Goal: Task Accomplishment & Management: Use online tool/utility

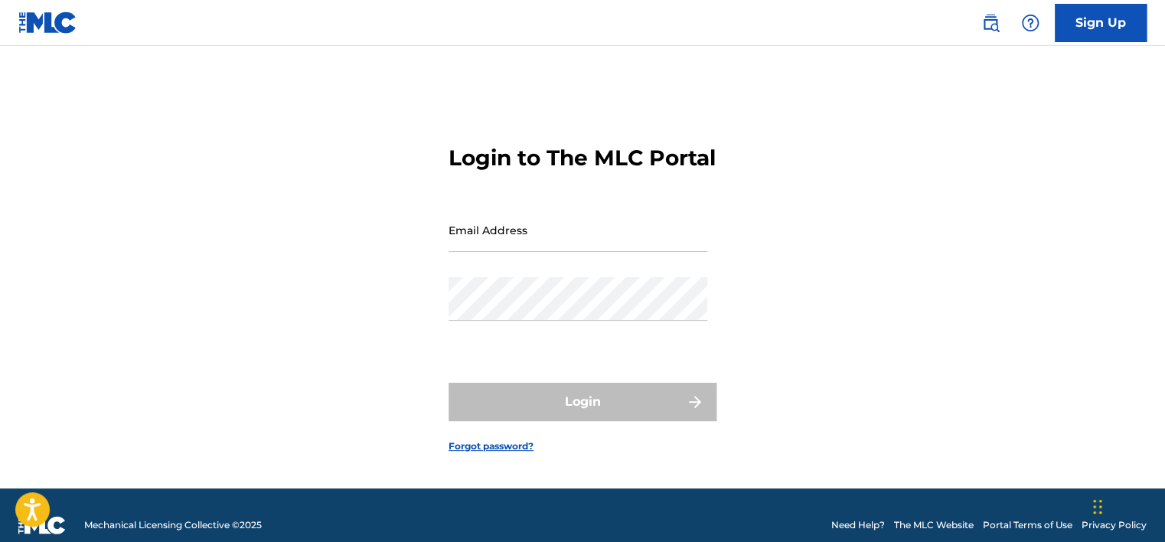
type input "[PERSON_NAME][EMAIL_ADDRESS][PERSON_NAME][DOMAIN_NAME]"
click at [377, 211] on div "Login to The MLC Portal Email Address katie.ashman@sentric.com Password Login F…" at bounding box center [582, 286] width 1071 height 404
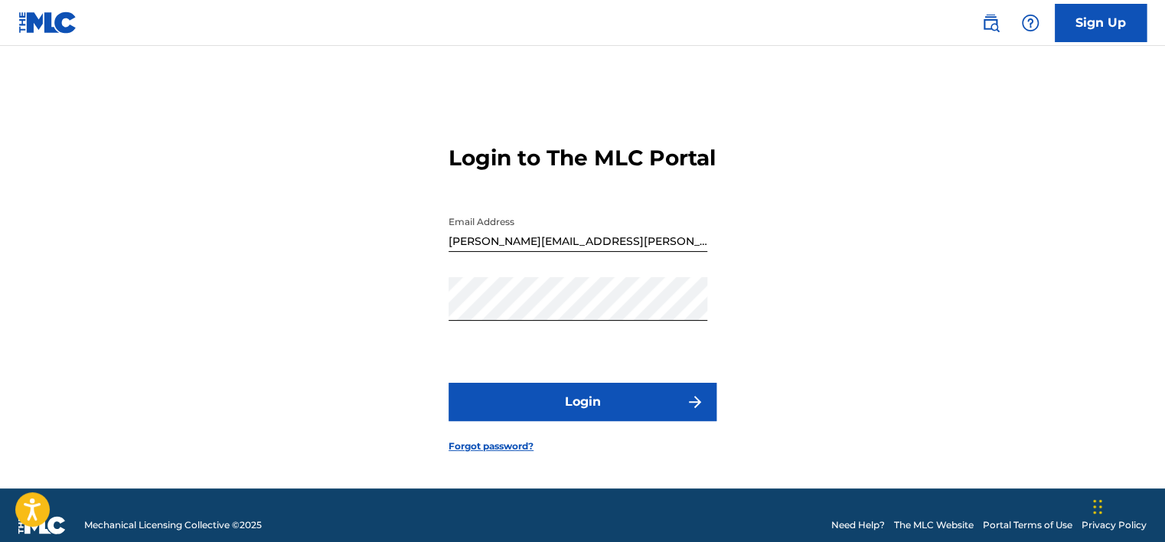
click at [596, 421] on button "Login" at bounding box center [582, 402] width 268 height 38
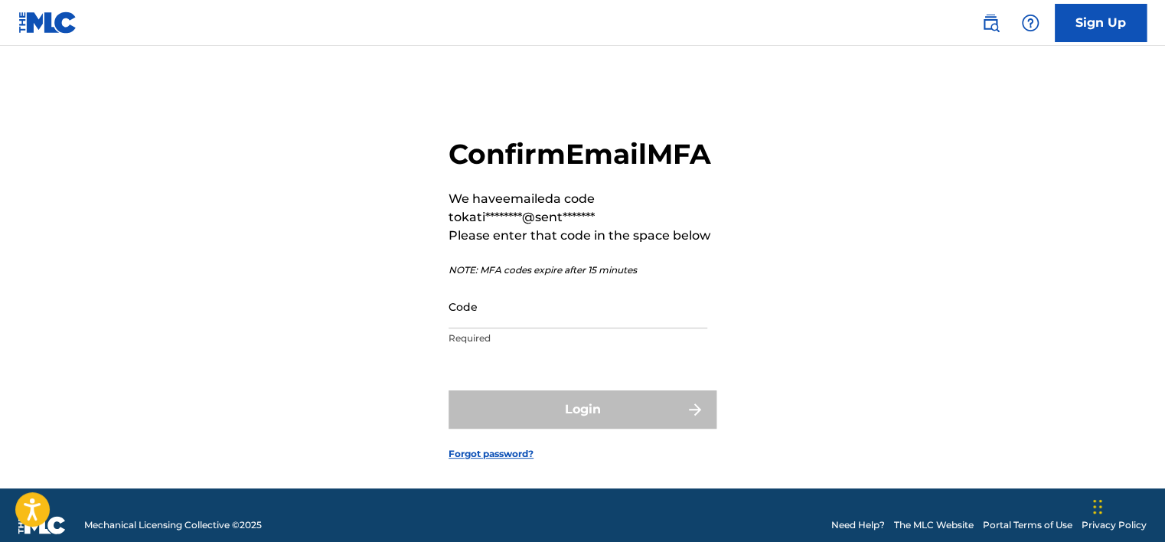
click at [533, 328] on input "Code" at bounding box center [577, 307] width 259 height 44
click at [478, 345] on p "Required" at bounding box center [577, 338] width 259 height 14
click at [486, 328] on input "Code" at bounding box center [577, 307] width 259 height 44
click at [502, 328] on input "Code" at bounding box center [577, 307] width 259 height 44
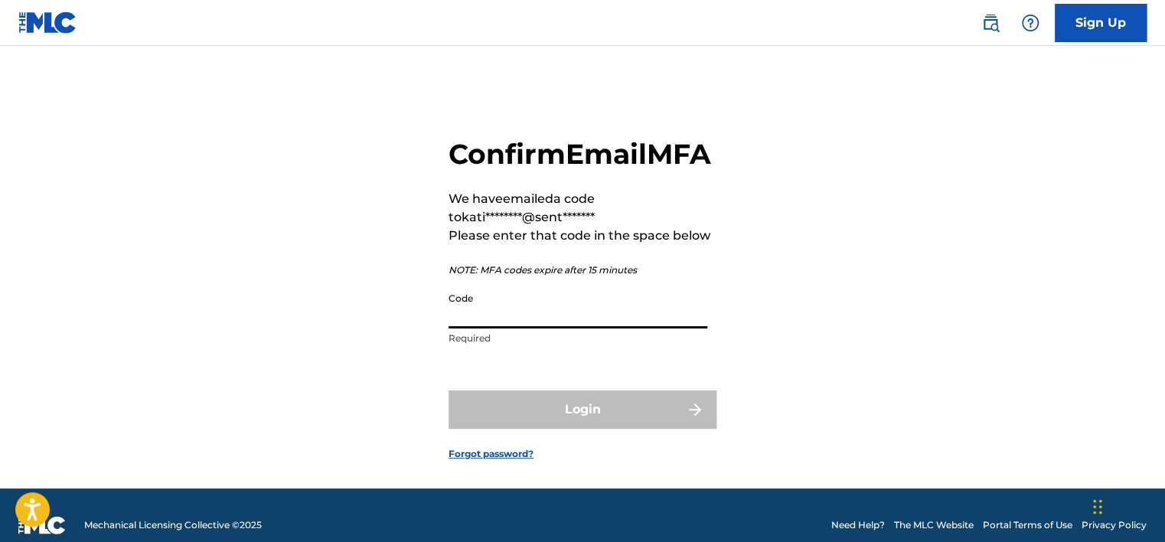
paste input "ES200S"
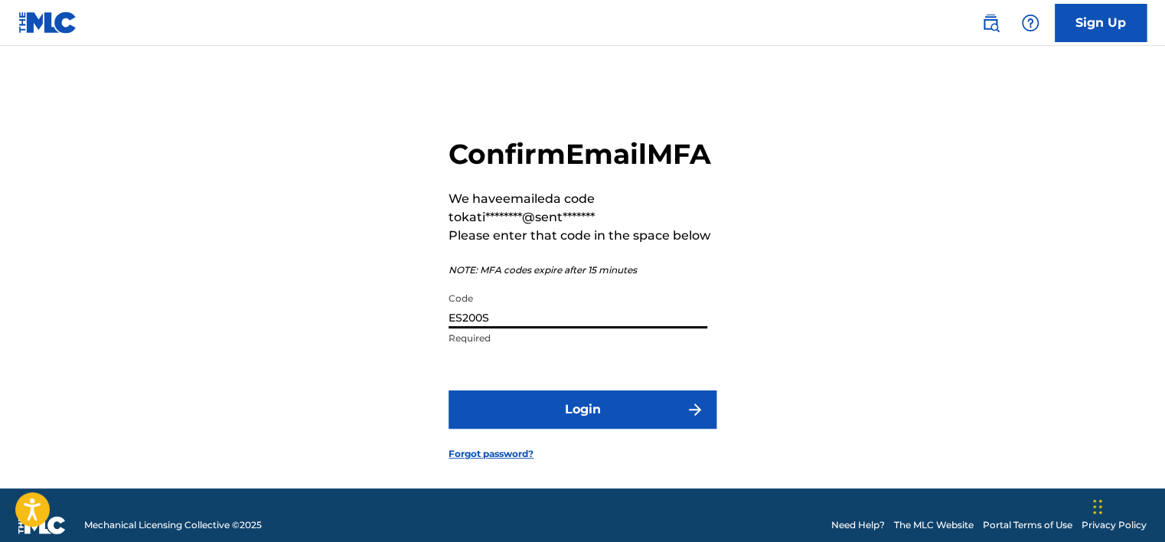
type input "ES200S"
click at [585, 429] on button "Login" at bounding box center [582, 409] width 268 height 38
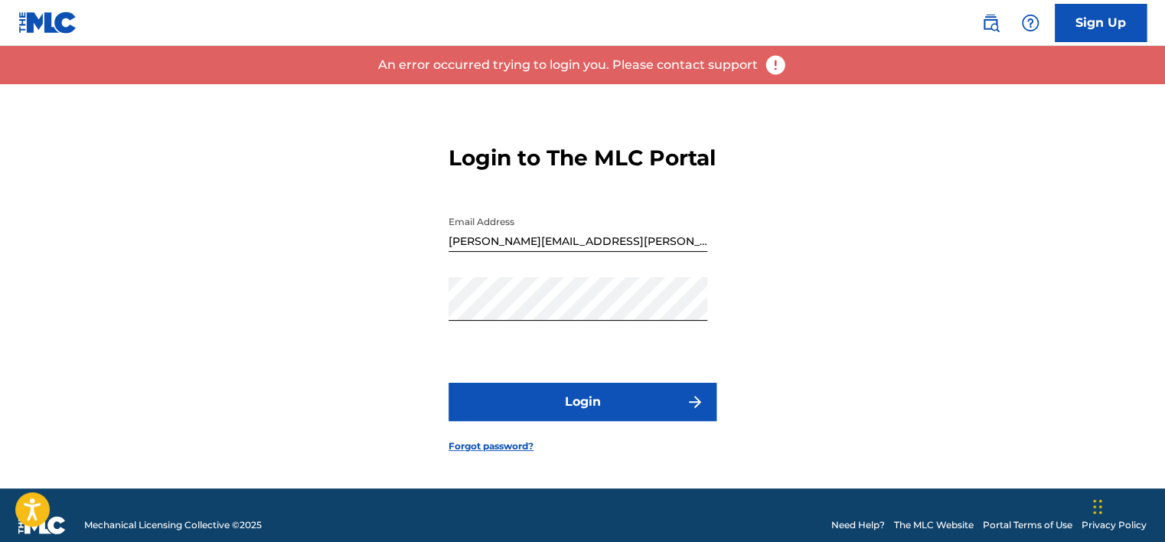
click at [556, 416] on button "Login" at bounding box center [582, 402] width 268 height 38
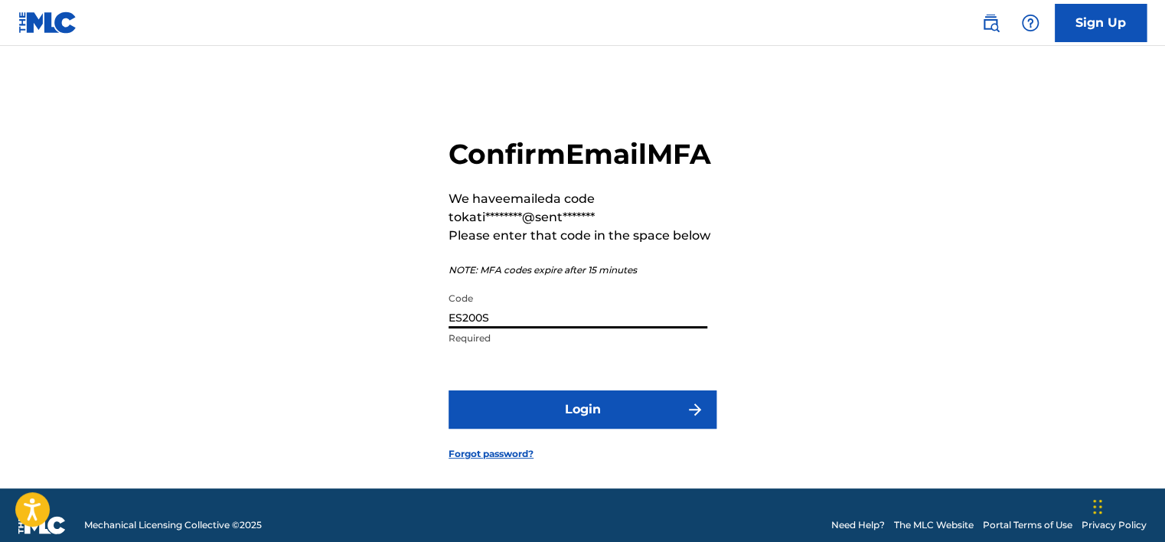
drag, startPoint x: 512, startPoint y: 350, endPoint x: 425, endPoint y: 354, distance: 86.6
click at [425, 354] on div "Confirm Email MFA We have emailed a code to kati********@sent******* Please ent…" at bounding box center [582, 286] width 1071 height 404
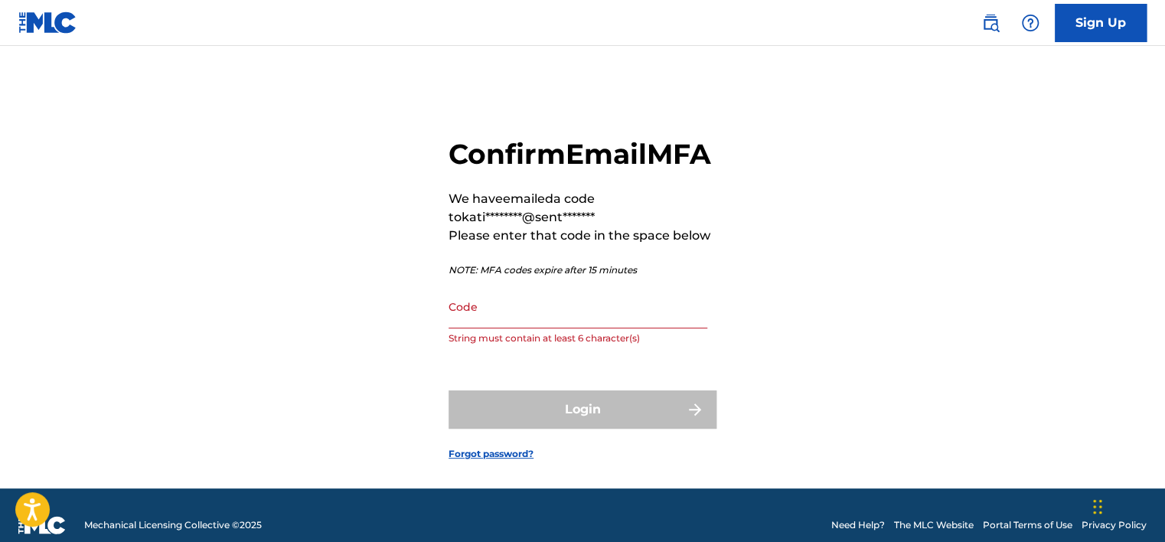
click at [513, 328] on input "Code" at bounding box center [577, 307] width 259 height 44
paste input "472688"
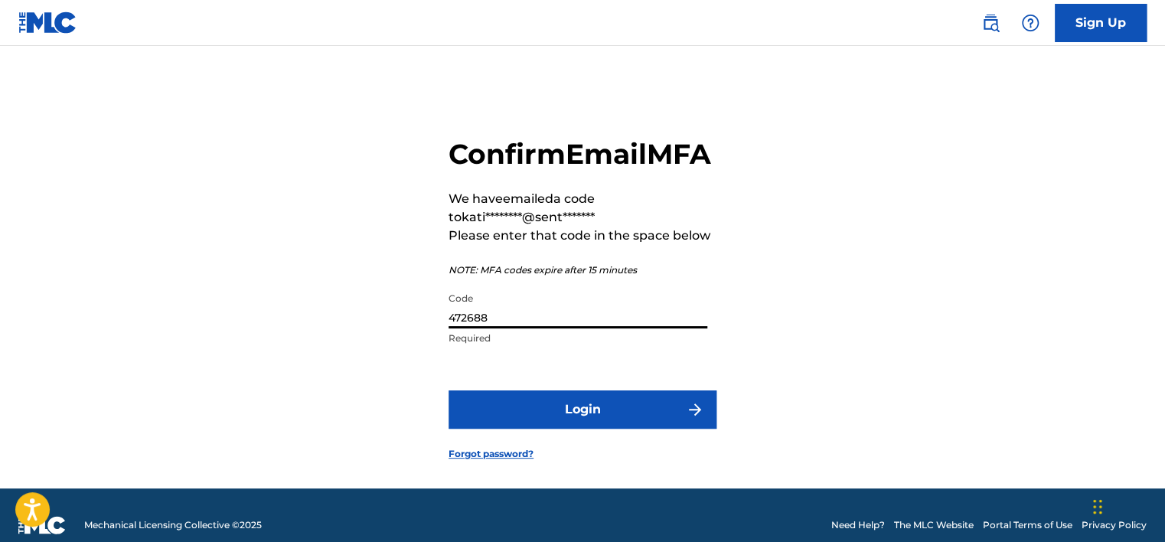
type input "472688"
click at [570, 429] on button "Login" at bounding box center [582, 409] width 268 height 38
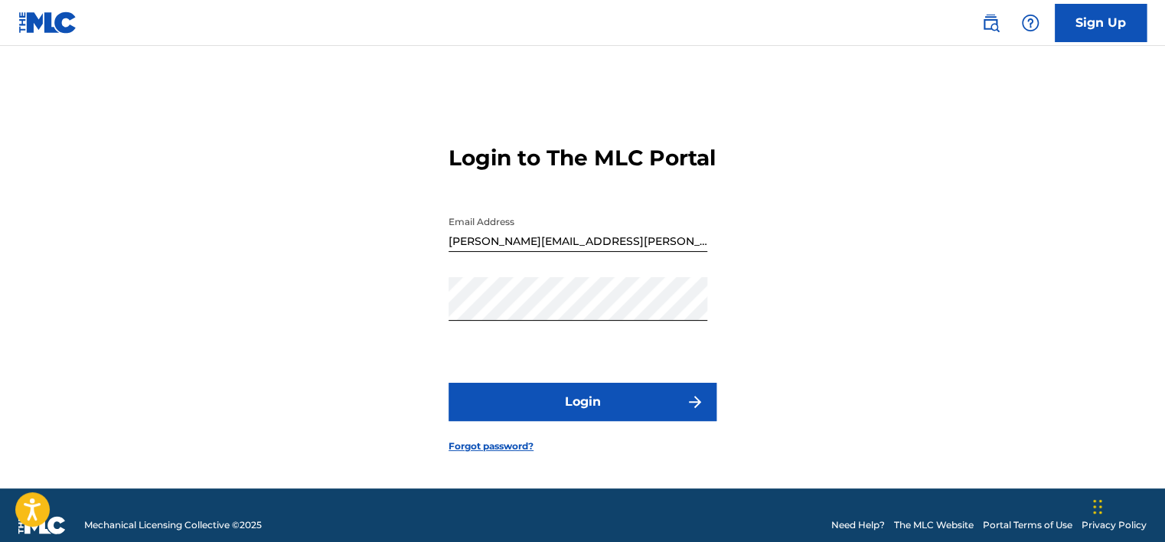
click at [478, 416] on button "Login" at bounding box center [582, 402] width 268 height 38
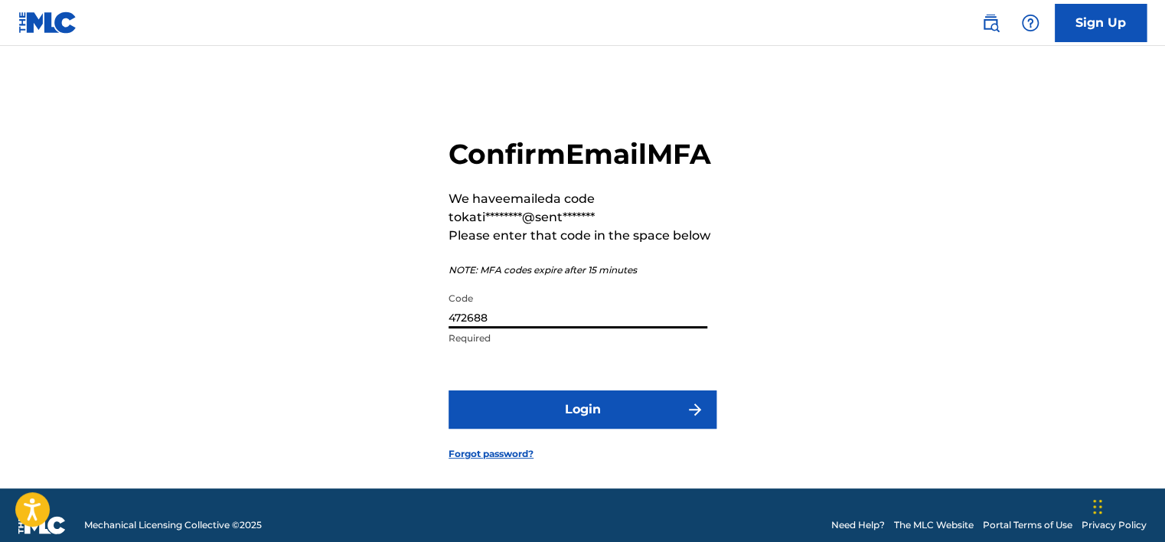
drag, startPoint x: 505, startPoint y: 349, endPoint x: 428, endPoint y: 349, distance: 77.3
click at [428, 349] on div "Confirm Email MFA We have emailed a code to kati********@sent******* Please ent…" at bounding box center [582, 286] width 1071 height 404
drag, startPoint x: 446, startPoint y: 341, endPoint x: 506, endPoint y: 357, distance: 61.8
click at [506, 328] on input "472688" at bounding box center [577, 307] width 259 height 44
drag, startPoint x: 472, startPoint y: 357, endPoint x: 445, endPoint y: 357, distance: 27.6
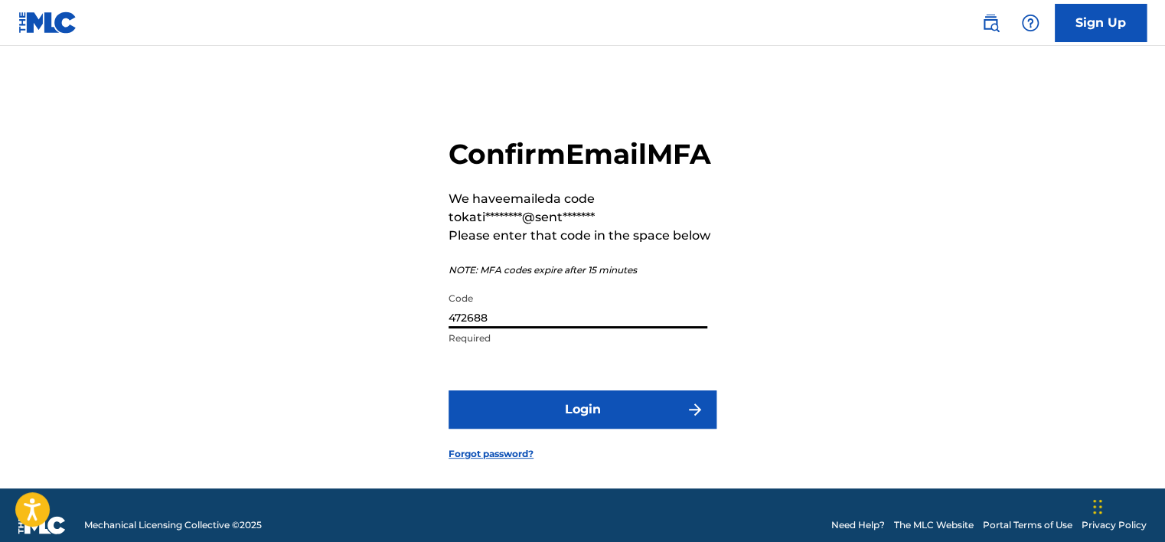
click at [445, 357] on div "Confirm Email MFA We have emailed a code to kati********@sent******* Please ent…" at bounding box center [582, 286] width 1071 height 404
paste input "036075"
type input "036075"
click at [574, 429] on button "Login" at bounding box center [582, 409] width 268 height 38
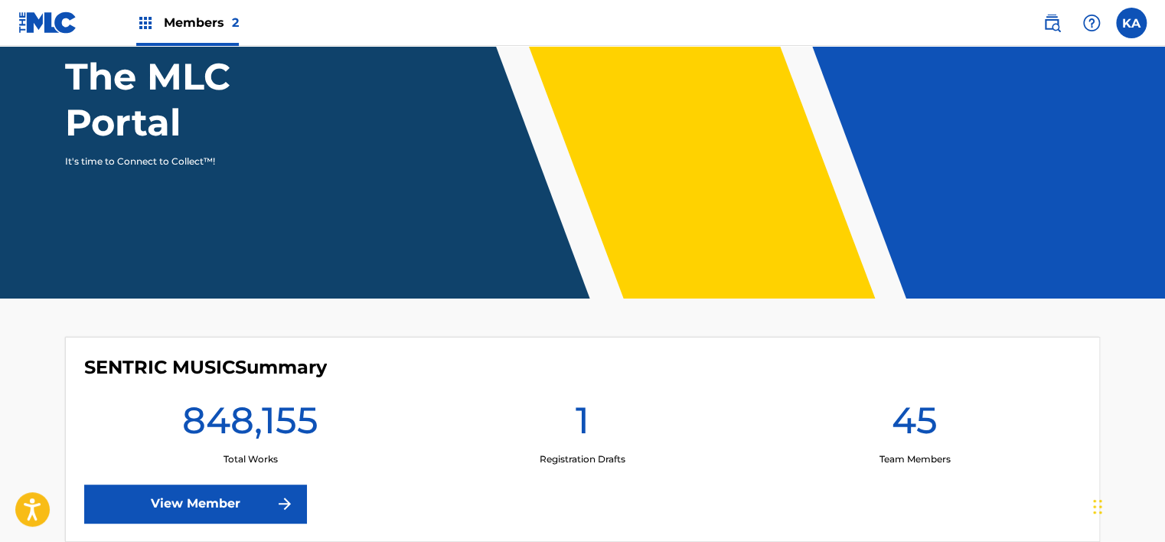
scroll to position [153, 0]
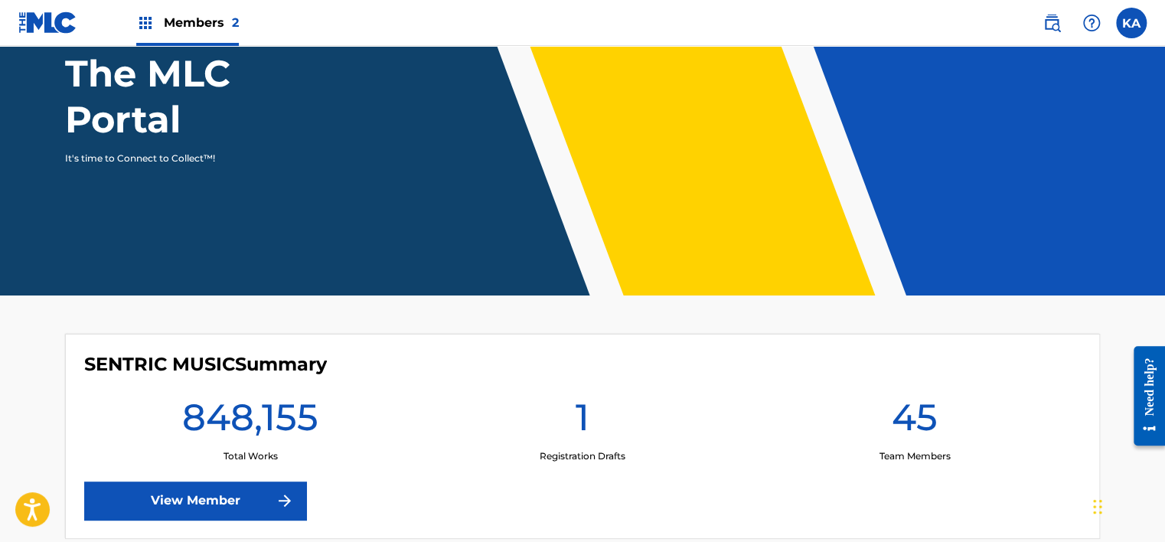
click at [220, 21] on span "Members 2" at bounding box center [201, 23] width 75 height 18
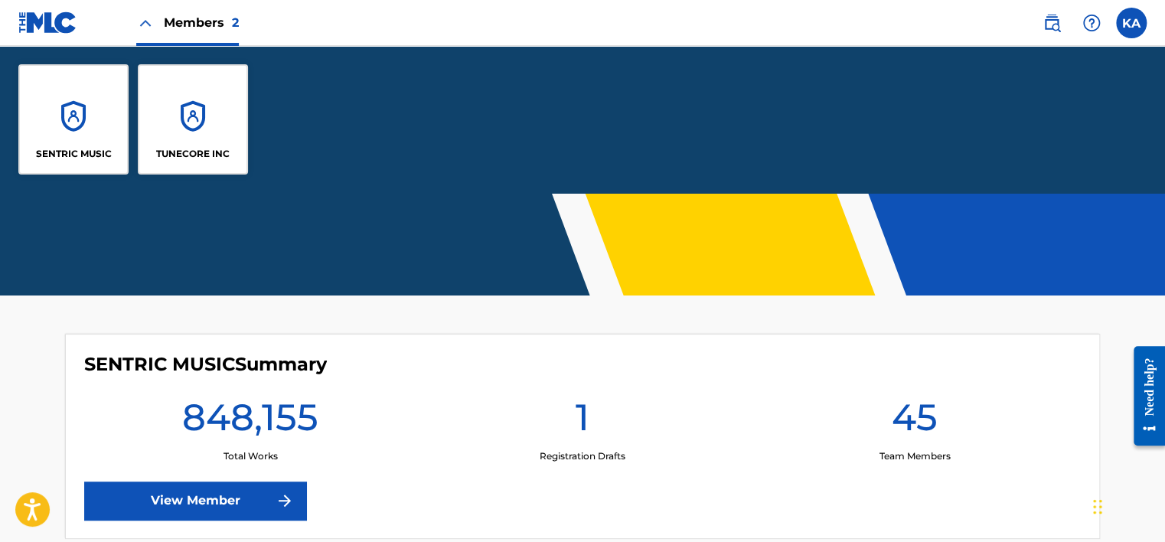
click at [204, 105] on div "TUNECORE INC" at bounding box center [193, 119] width 110 height 110
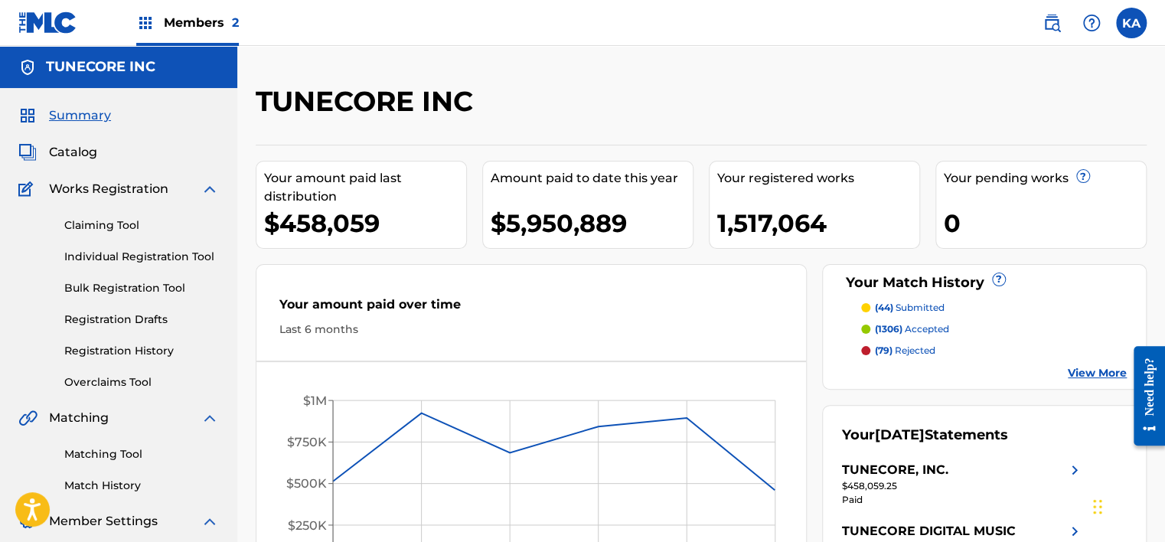
click at [102, 377] on link "Overclaims Tool" at bounding box center [141, 382] width 155 height 16
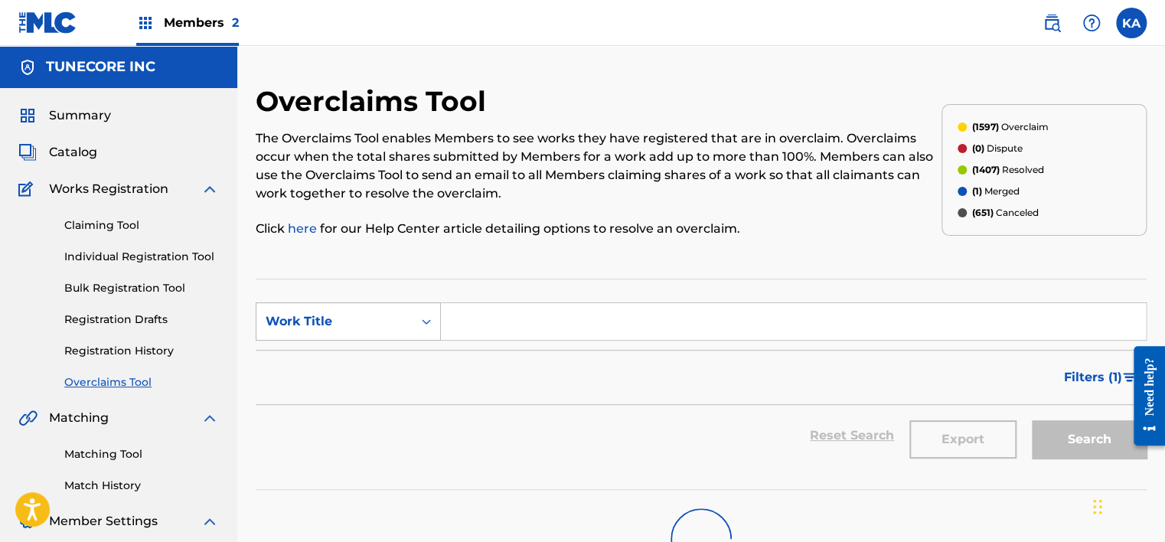
click at [373, 321] on div "Work Title" at bounding box center [335, 321] width 138 height 18
click at [363, 370] on div "MLC Song Code" at bounding box center [348, 360] width 184 height 38
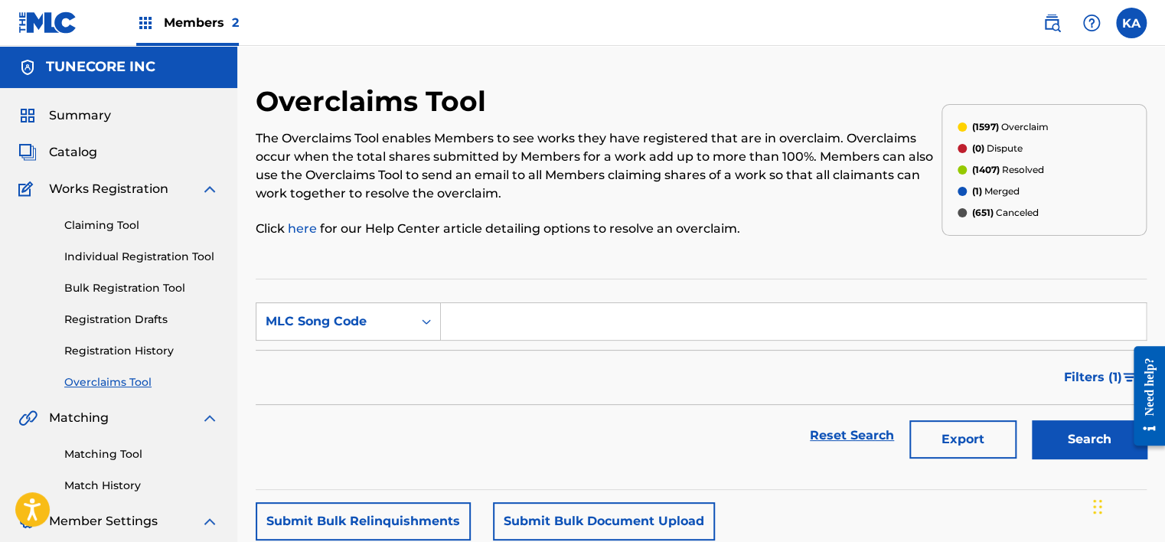
click at [523, 328] on input "Search Form" at bounding box center [793, 321] width 705 height 37
paste input "ES200S"
type input "ES200S"
click at [1062, 445] on button "Search" at bounding box center [1089, 439] width 115 height 38
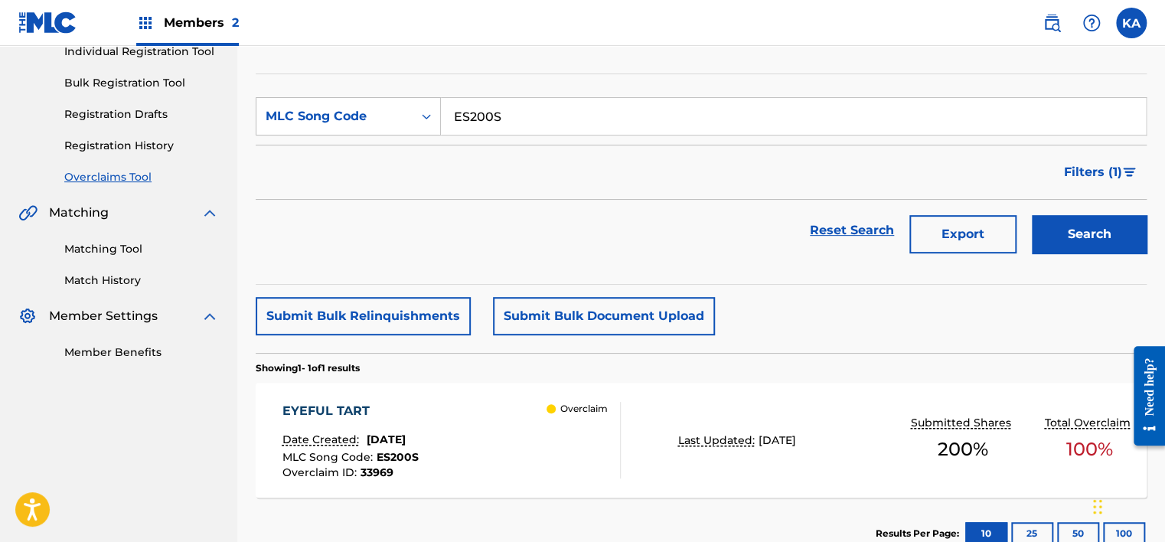
scroll to position [230, 0]
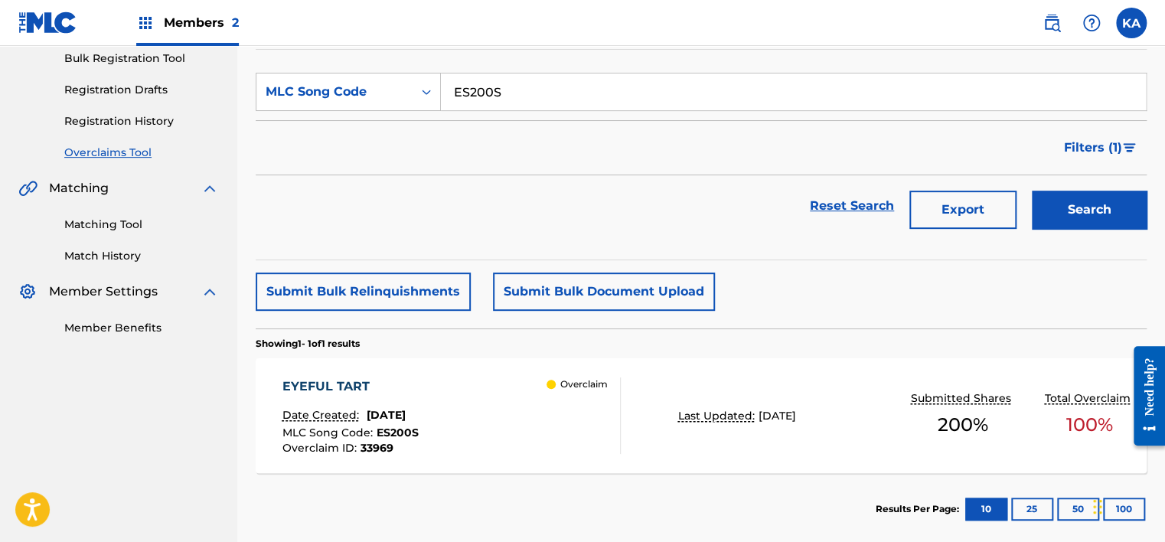
click at [551, 429] on div "Overclaim" at bounding box center [582, 415] width 73 height 77
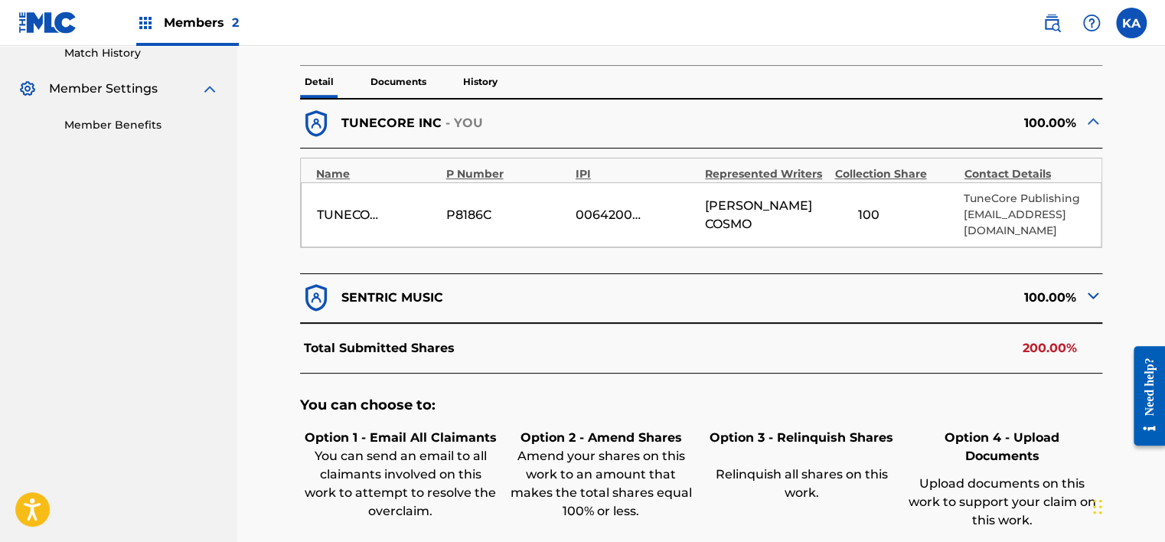
scroll to position [459, 0]
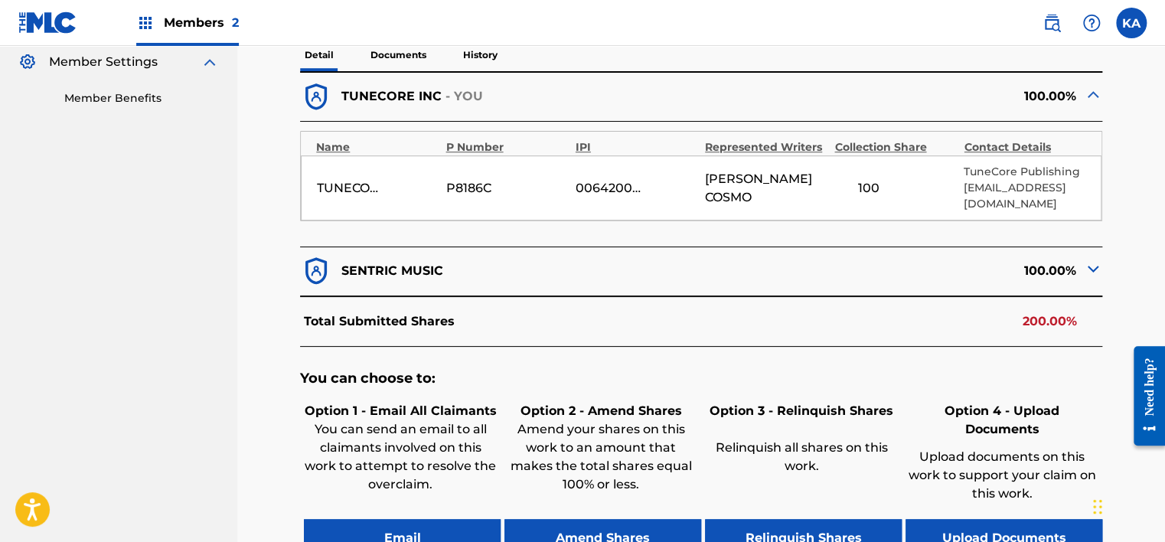
click at [1091, 266] on img at bounding box center [1093, 268] width 18 height 18
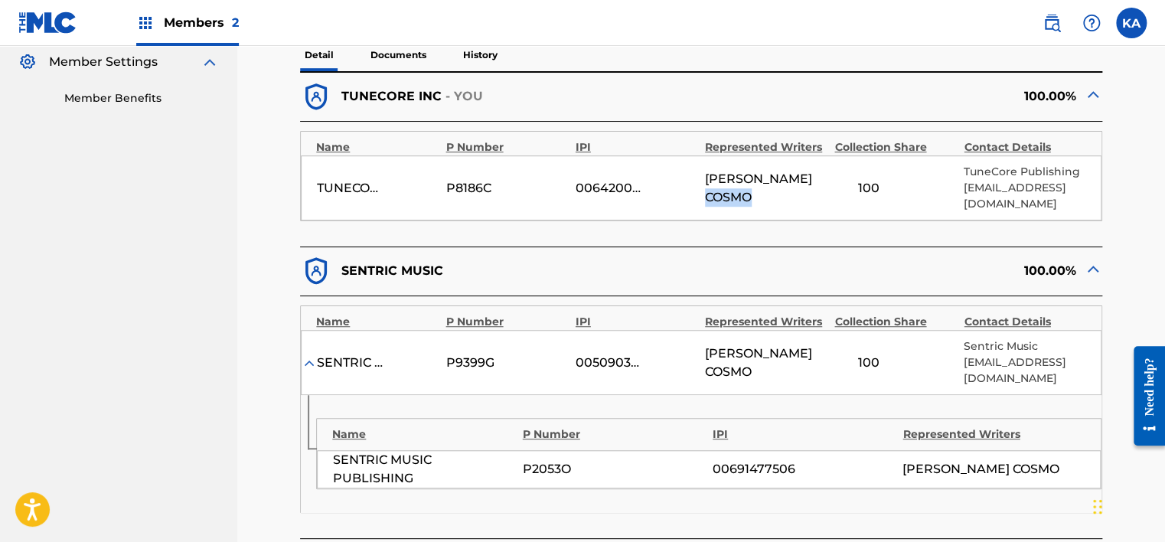
drag, startPoint x: 800, startPoint y: 187, endPoint x: 752, endPoint y: 197, distance: 48.5
click at [752, 197] on div "TUNECORE DIGITAL MUSIC P8186C 00642005099 JAMES COSMO 100 TuneCore Publishing l…" at bounding box center [701, 187] width 800 height 65
copy span "COSMO"
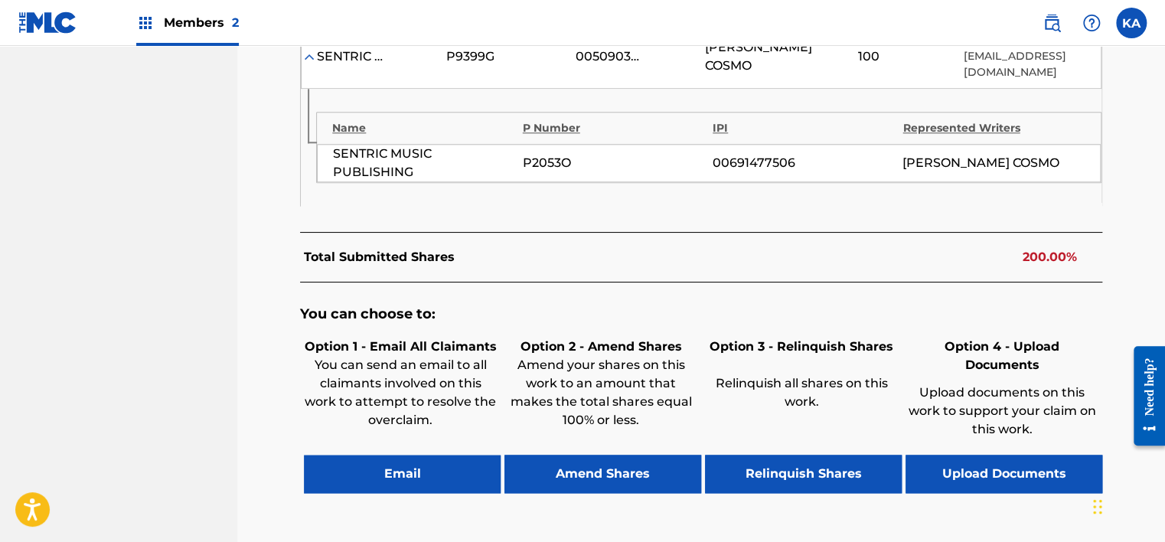
scroll to position [869, 0]
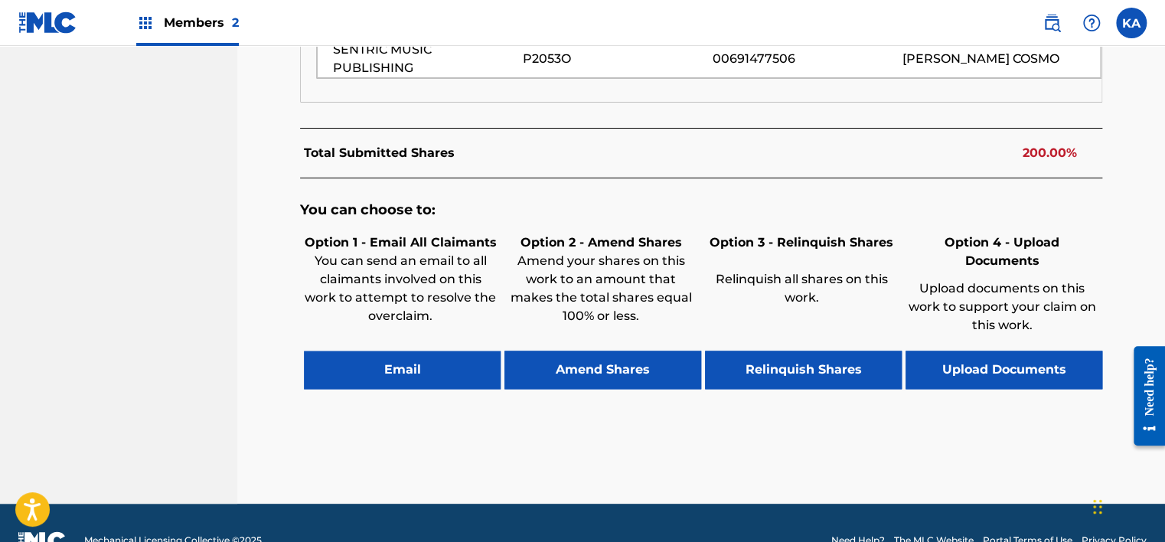
click at [986, 350] on button "Upload Documents" at bounding box center [1003, 369] width 197 height 38
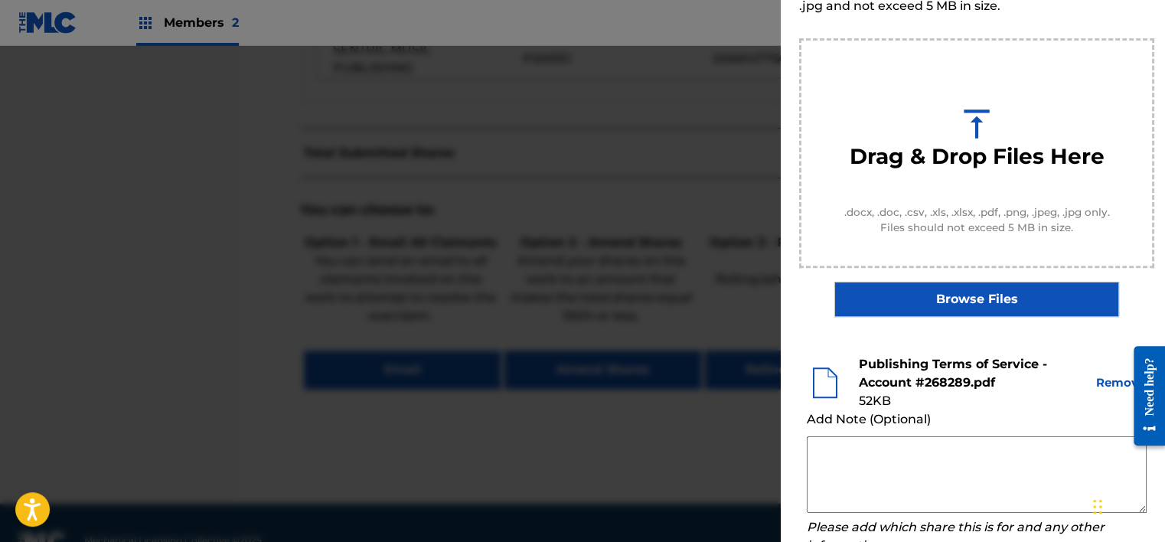
scroll to position [153, 0]
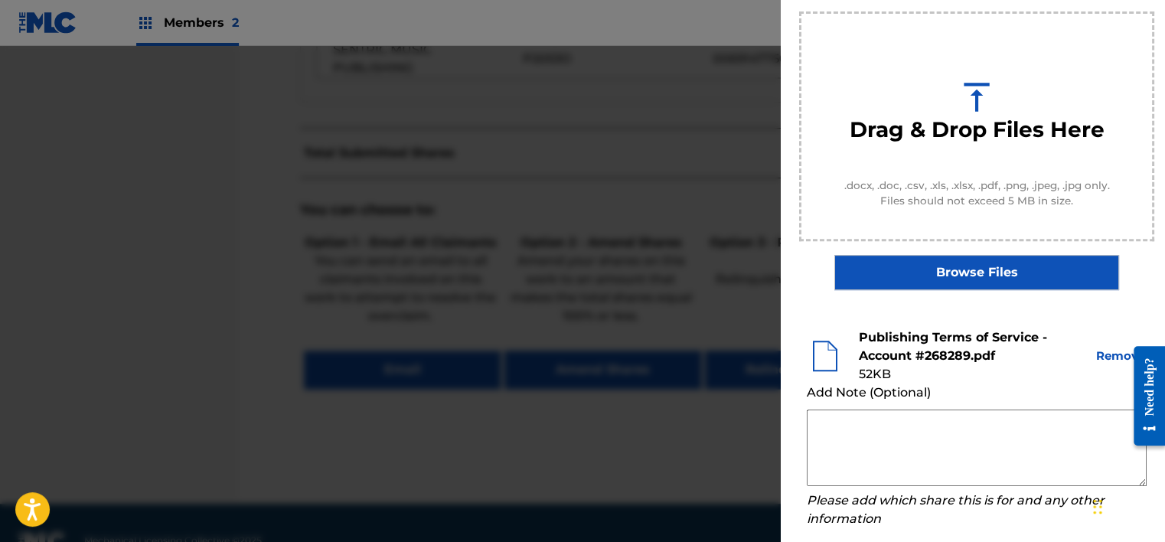
click at [813, 439] on textarea at bounding box center [977, 447] width 340 height 77
paste textarea "By clicking to agree to the terms of the agreement ACCOUNT NAME is declaring th…"
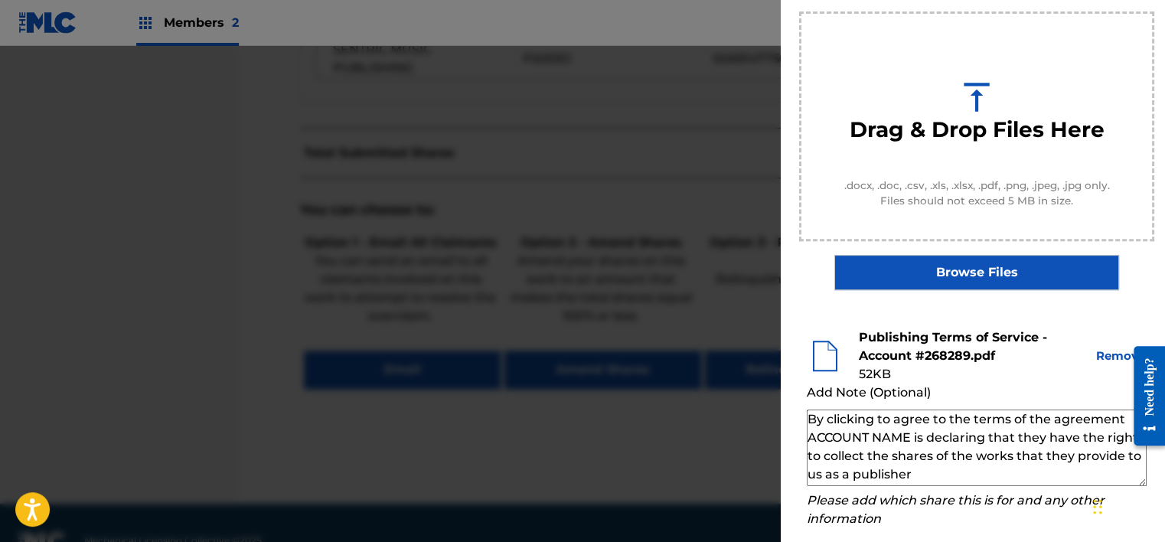
drag, startPoint x: 809, startPoint y: 433, endPoint x: 909, endPoint y: 436, distance: 100.3
click at [909, 436] on textarea "By clicking to agree to the terms of the agreement ACCOUNT NAME is declaring th…" at bounding box center [977, 447] width 340 height 77
paste textarea "James Cosmo"
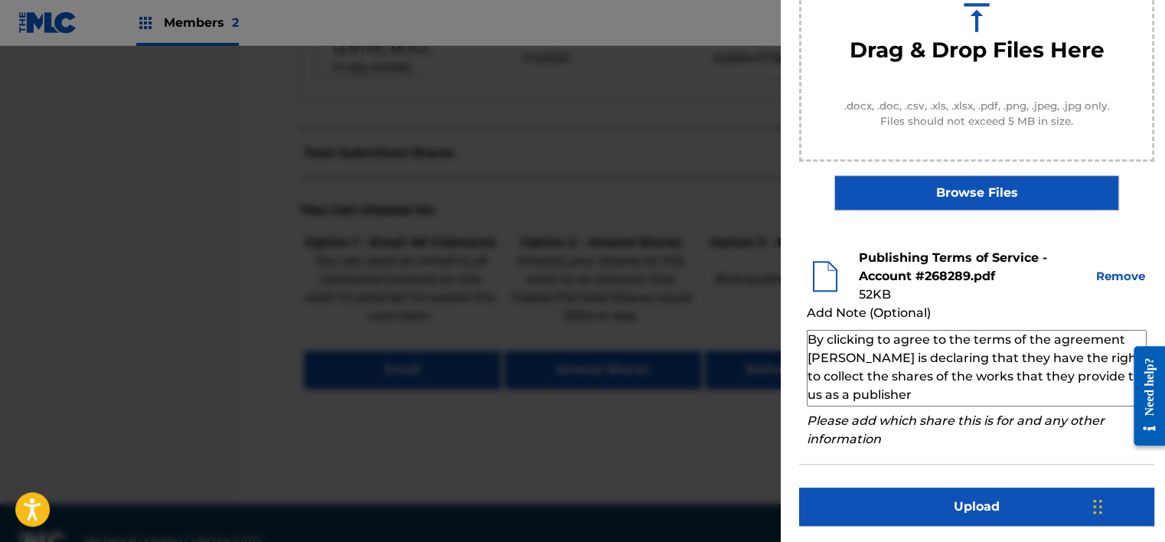
scroll to position [233, 0]
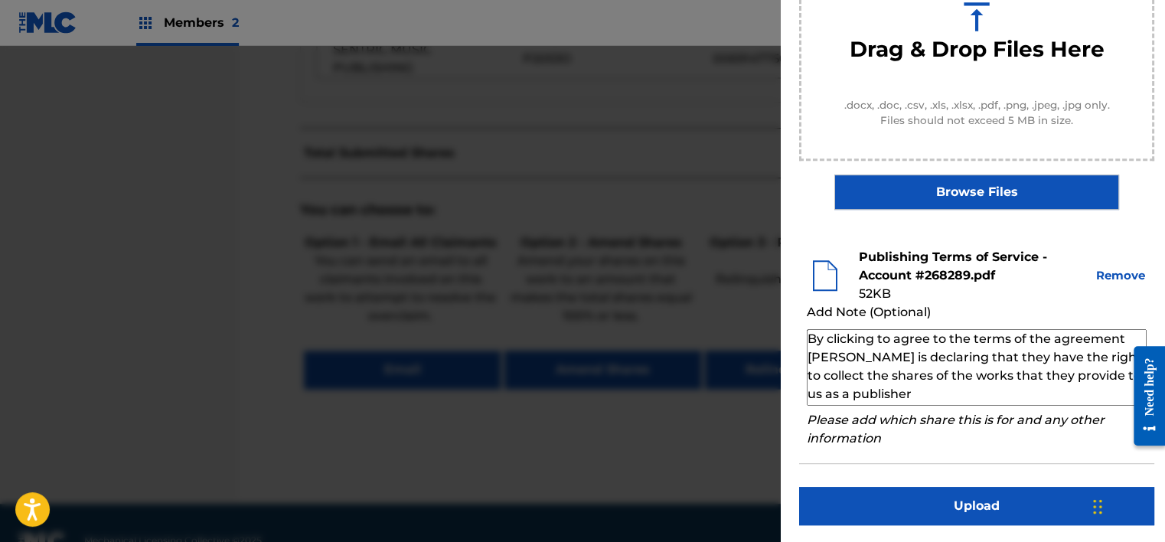
type textarea "By clicking to agree to the terms of the agreement James Cosmo is declaring tha…"
drag, startPoint x: 915, startPoint y: 397, endPoint x: 806, endPoint y: 329, distance: 128.9
click at [807, 329] on textarea "By clicking to agree to the terms of the agreement James Cosmo is declaring tha…" at bounding box center [977, 367] width 340 height 77
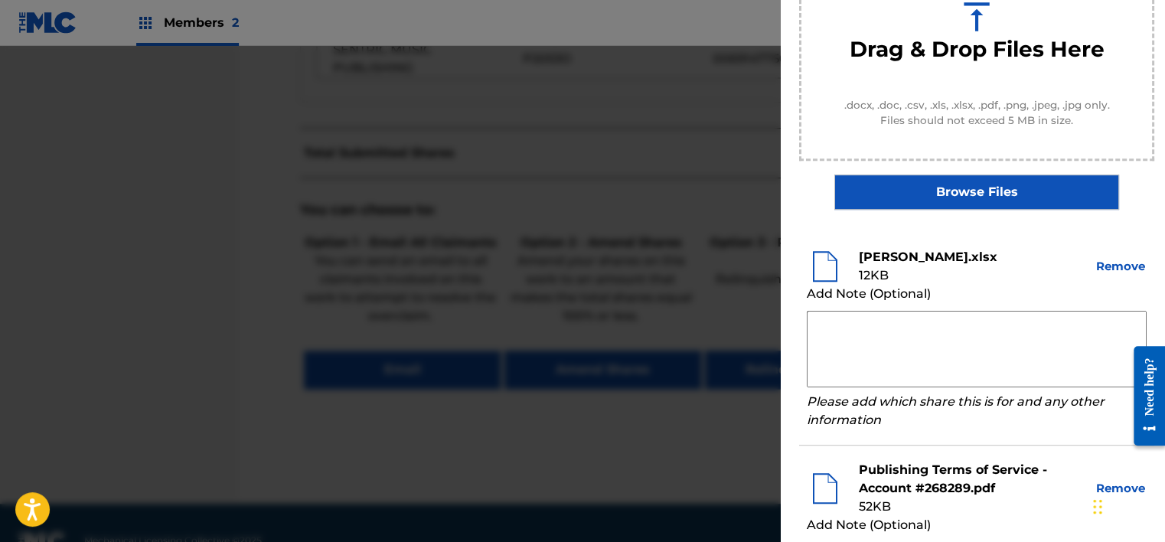
click at [817, 317] on textarea at bounding box center [977, 349] width 340 height 77
click at [817, 347] on textarea at bounding box center [977, 349] width 340 height 77
paste textarea "By clicking to agree to the terms of the agreement James Cosmo is declaring tha…"
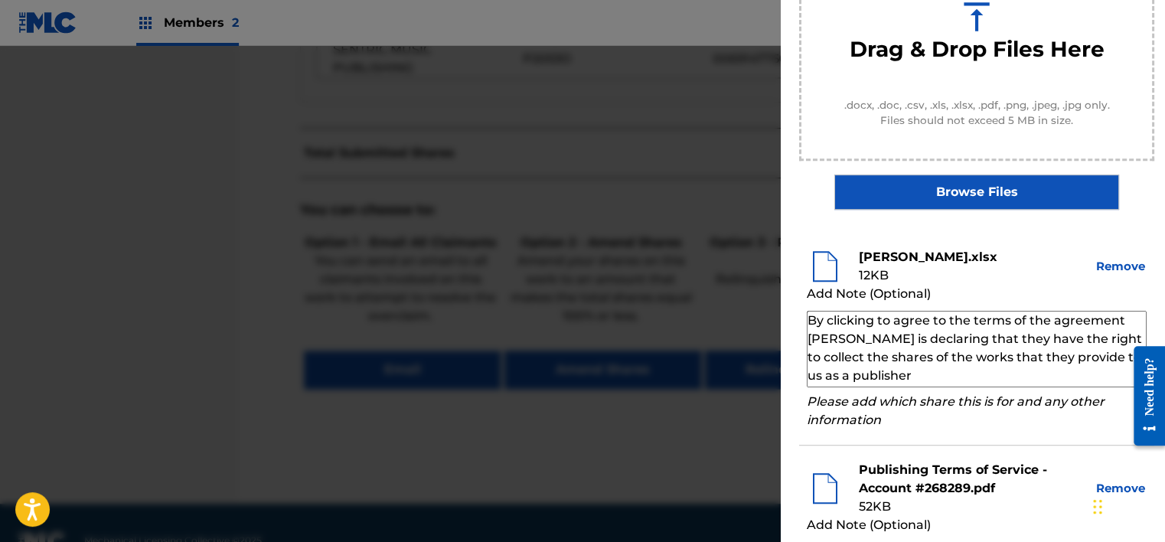
drag, startPoint x: 891, startPoint y: 337, endPoint x: 801, endPoint y: 342, distance: 89.7
click at [801, 342] on li "James Cosmo.xlsx 12 KB Remove Add Note (Optional) By clicking to agree to the t…" at bounding box center [976, 339] width 355 height 213
paste textarea "DZHEIMS KOSMO"
type textarea "By clicking to agree to the terms of the agreement DZHEIMS KOSMO is declaring t…"
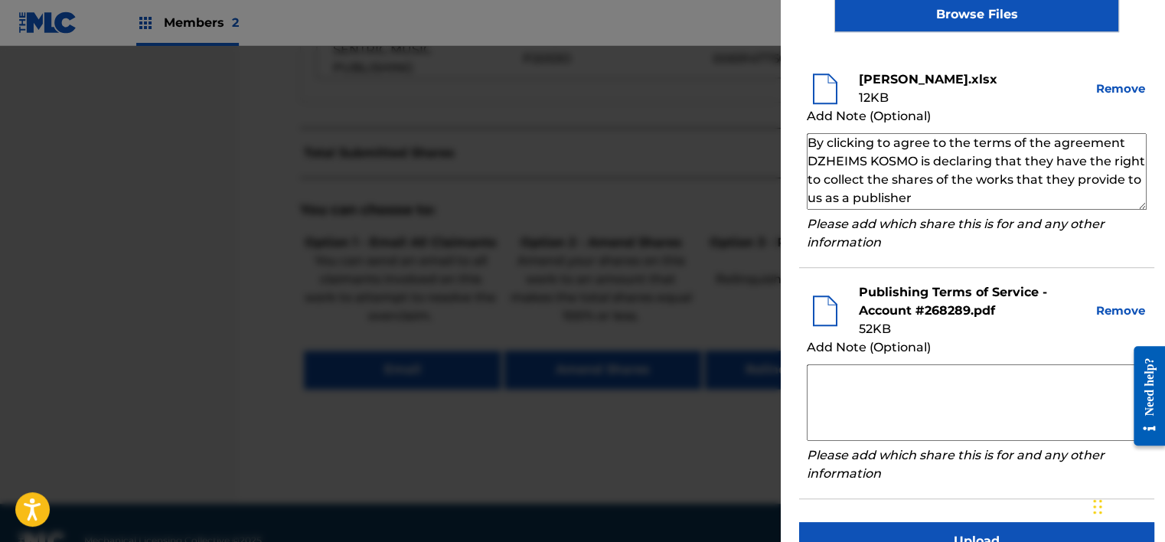
scroll to position [446, 0]
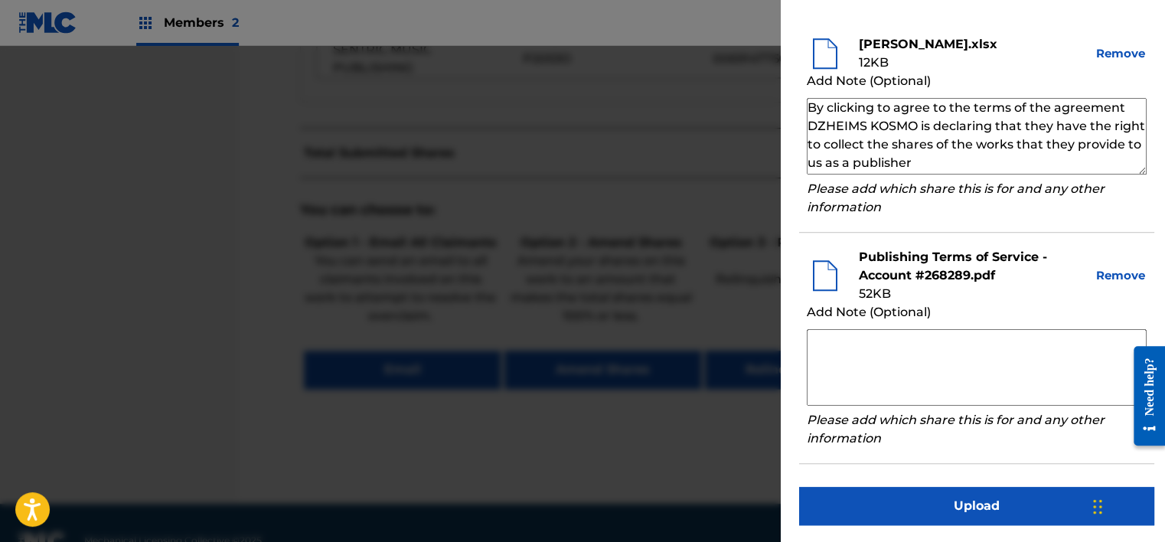
click at [950, 500] on button "Upload" at bounding box center [976, 506] width 355 height 38
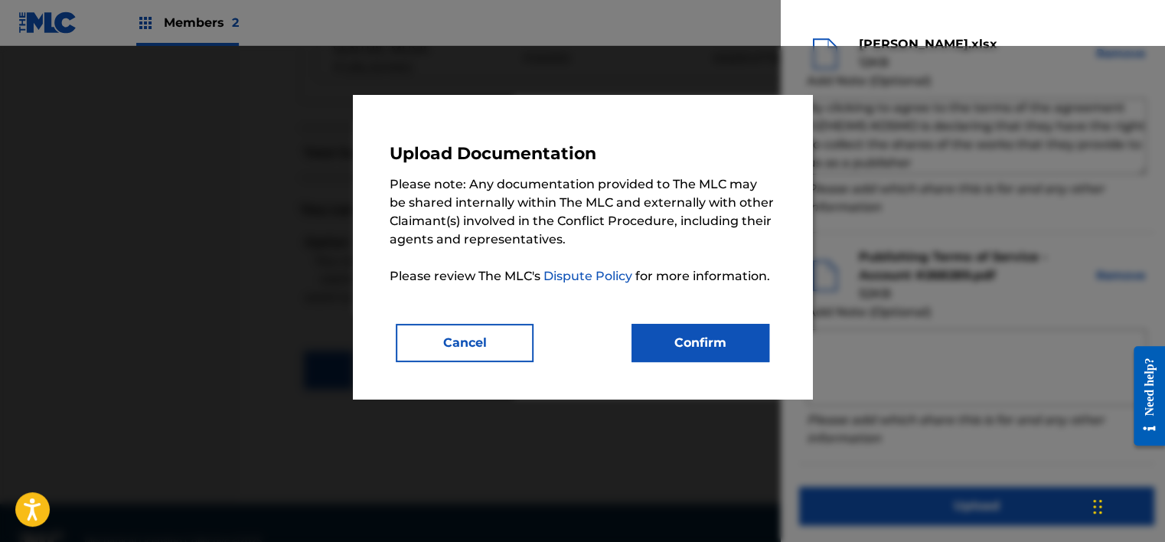
click at [681, 315] on div "Upload Documentation Please note: Any documentation provided to The MLC may be …" at bounding box center [583, 247] width 386 height 230
click at [677, 331] on button "Confirm" at bounding box center [700, 343] width 138 height 38
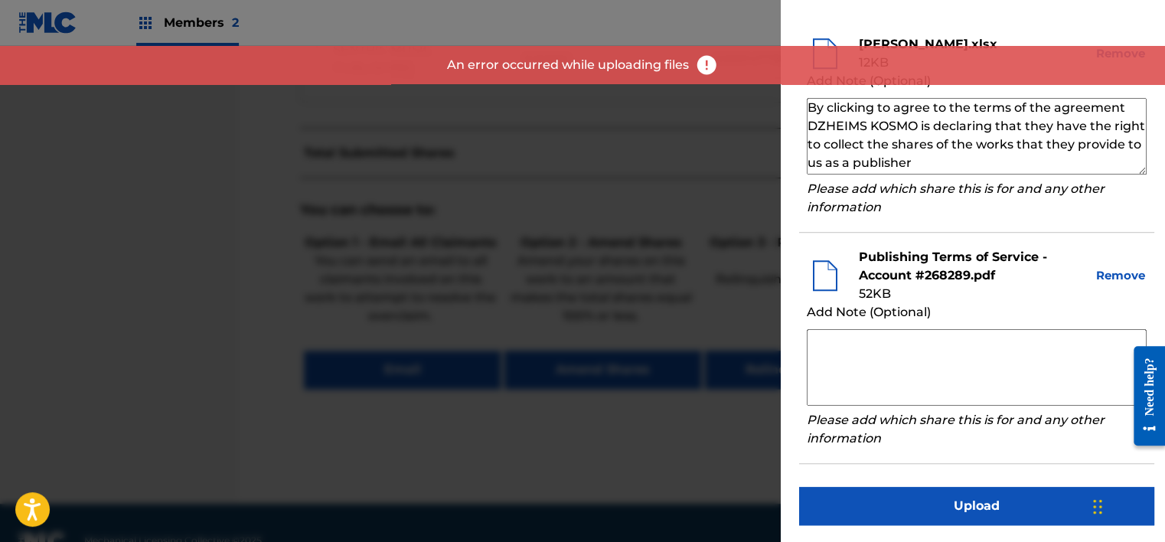
click at [903, 505] on button "Upload" at bounding box center [976, 506] width 355 height 38
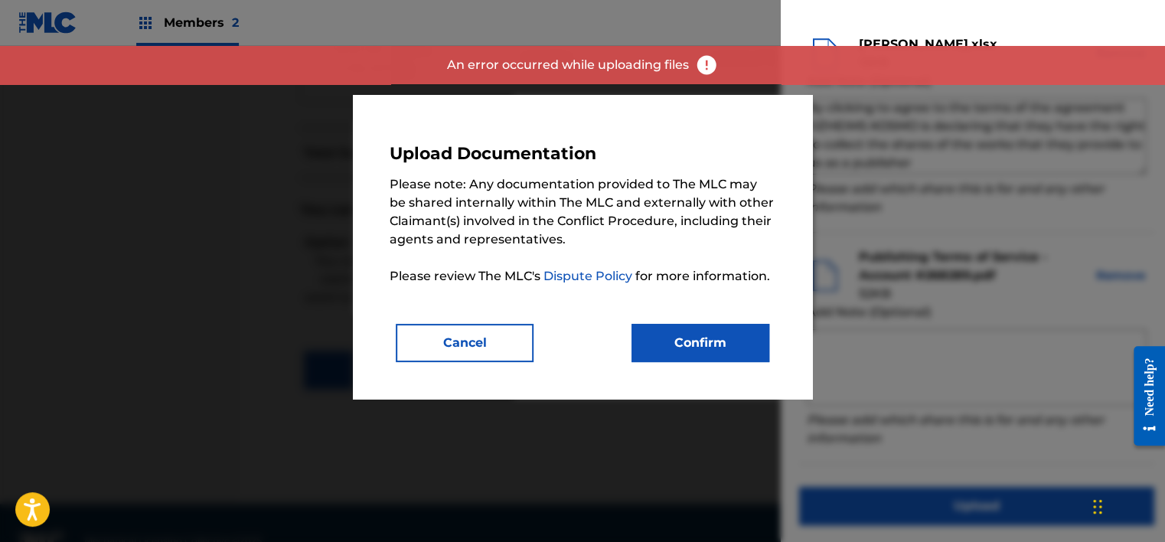
click at [695, 340] on button "Confirm" at bounding box center [700, 343] width 138 height 38
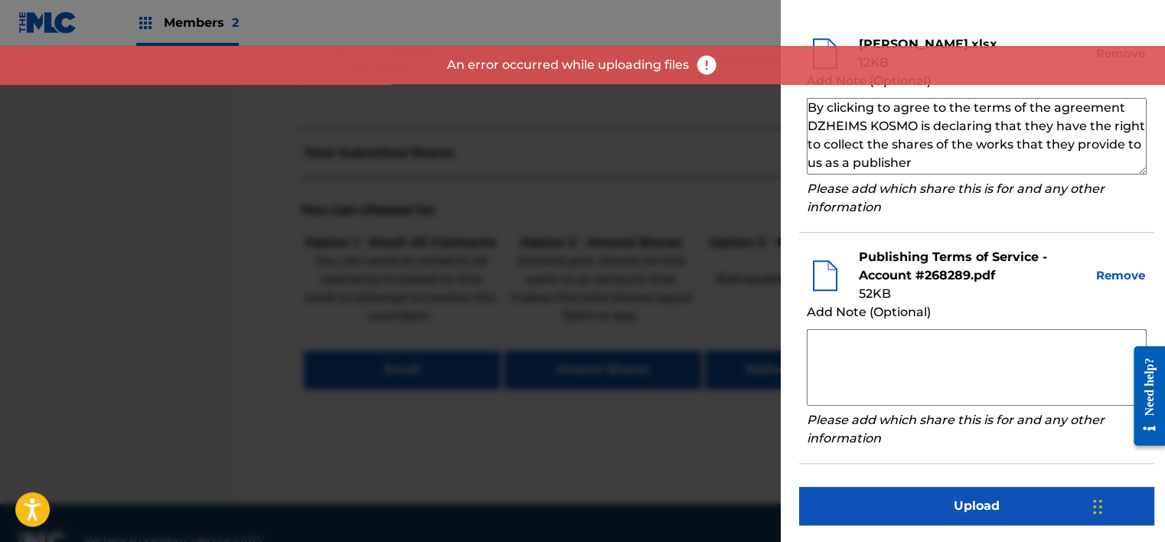
drag, startPoint x: 980, startPoint y: 168, endPoint x: 806, endPoint y: 110, distance: 183.0
click at [807, 110] on textarea "By clicking to agree to the terms of the agreement DZHEIMS KOSMO is declaring t…" at bounding box center [977, 136] width 340 height 77
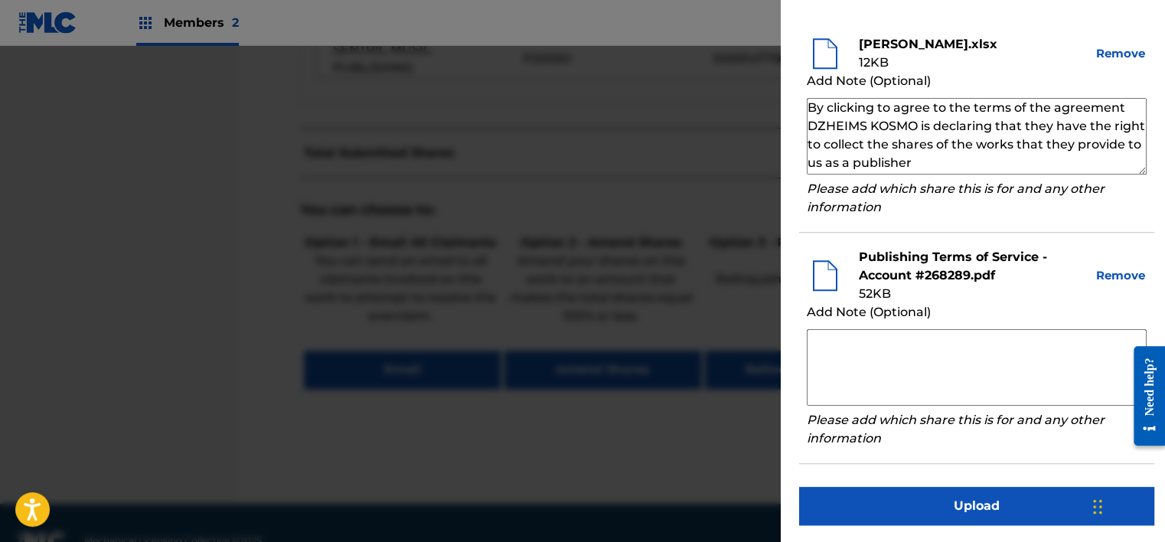
click at [879, 500] on button "Upload" at bounding box center [976, 506] width 355 height 38
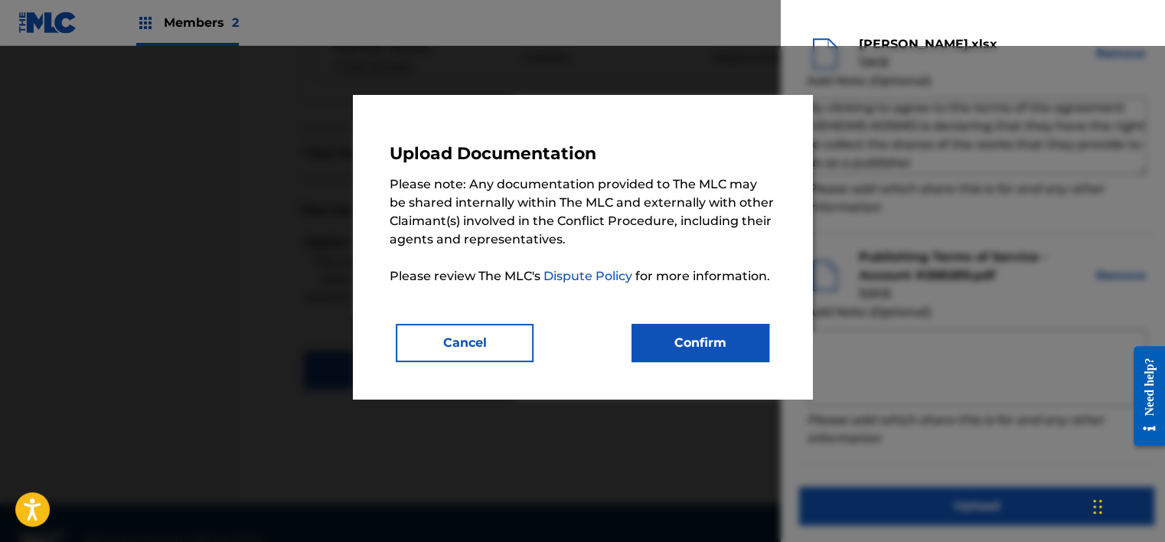
click at [699, 334] on button "Confirm" at bounding box center [700, 343] width 138 height 38
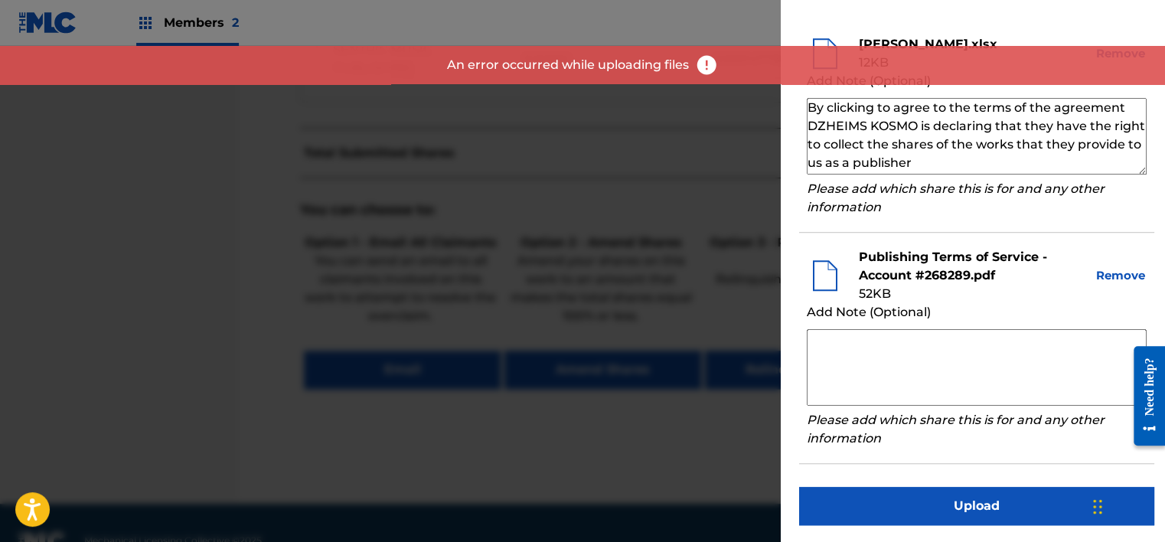
click at [888, 526] on div "Upload Documentation Please select the file you want to upload. Your files shou…" at bounding box center [977, 48] width 392 height 989
click at [887, 518] on button "Upload" at bounding box center [976, 506] width 355 height 38
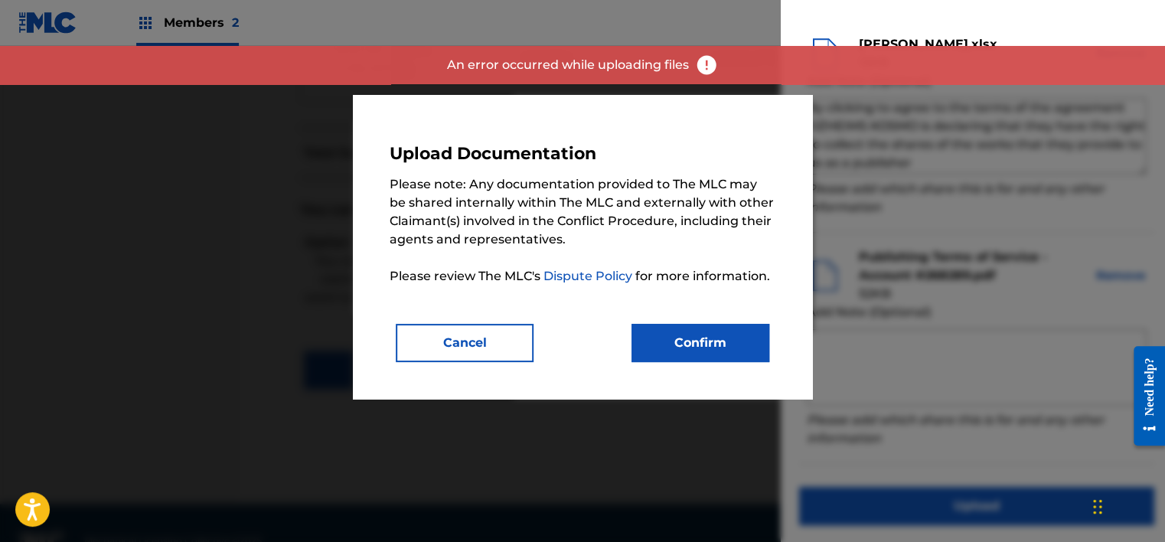
click at [732, 352] on button "Confirm" at bounding box center [700, 343] width 138 height 38
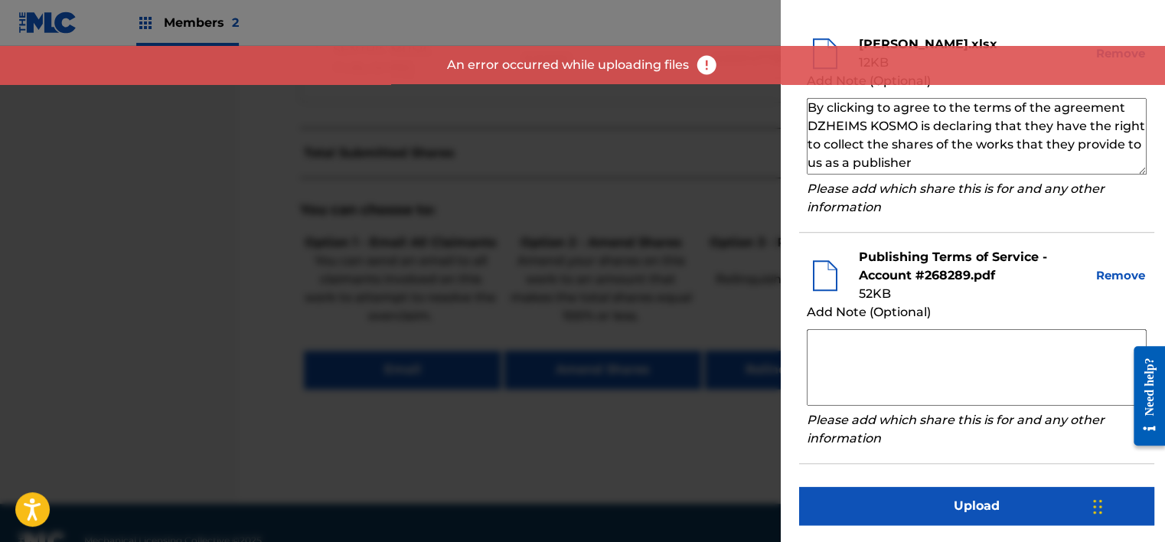
click at [855, 520] on button "Upload" at bounding box center [976, 506] width 355 height 38
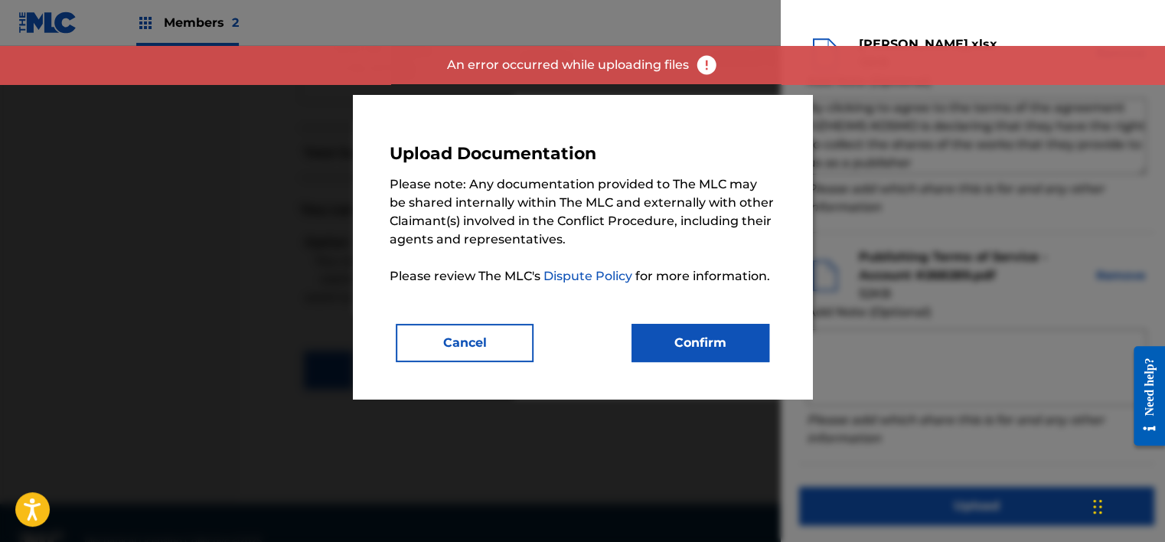
click at [732, 344] on button "Confirm" at bounding box center [700, 343] width 138 height 38
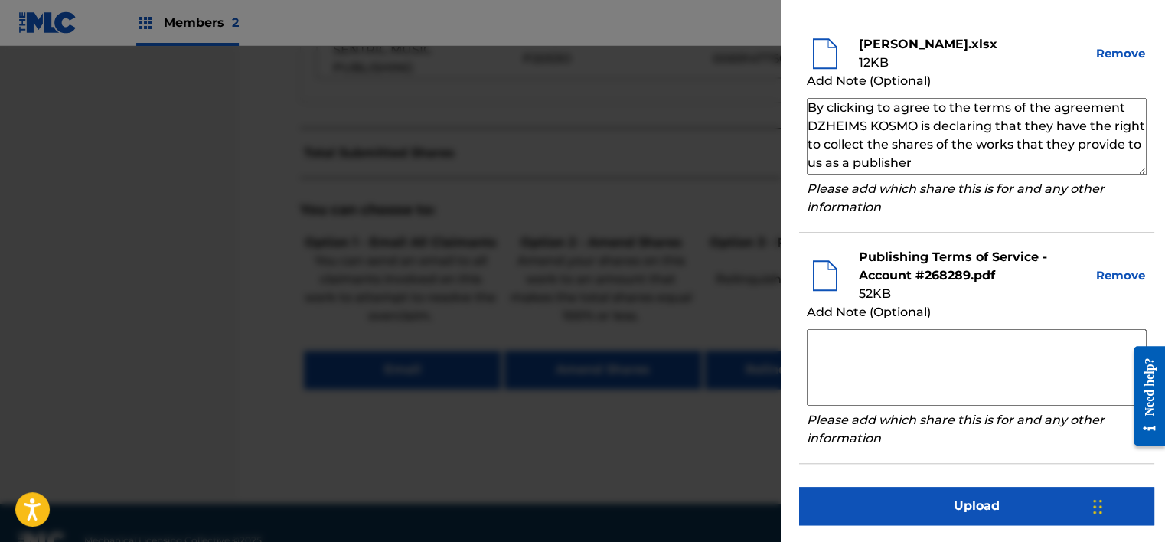
click at [836, 507] on button "Upload" at bounding box center [976, 506] width 355 height 38
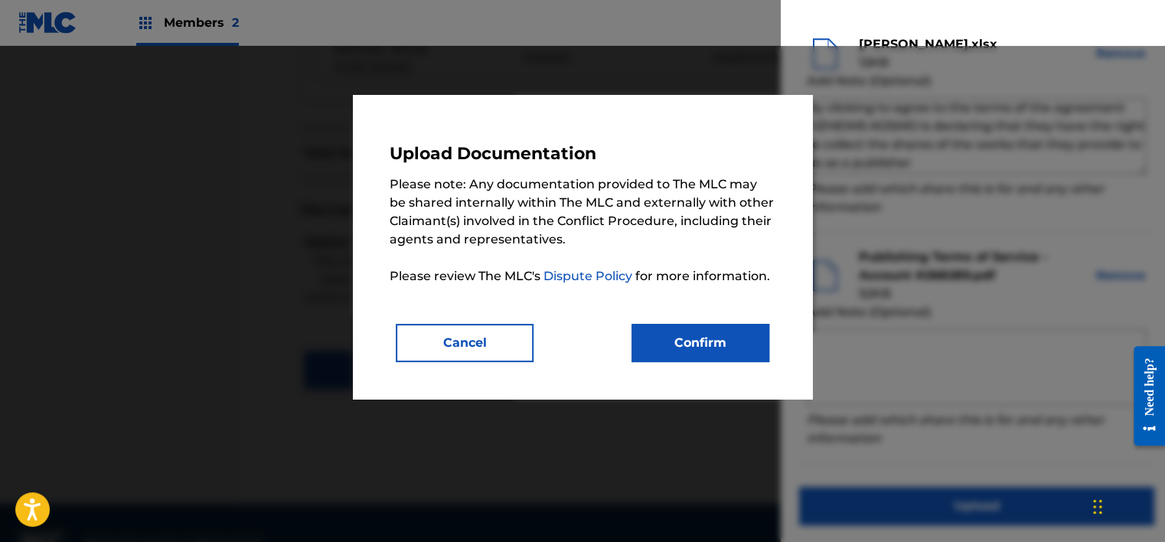
click at [744, 341] on button "Confirm" at bounding box center [700, 343] width 138 height 38
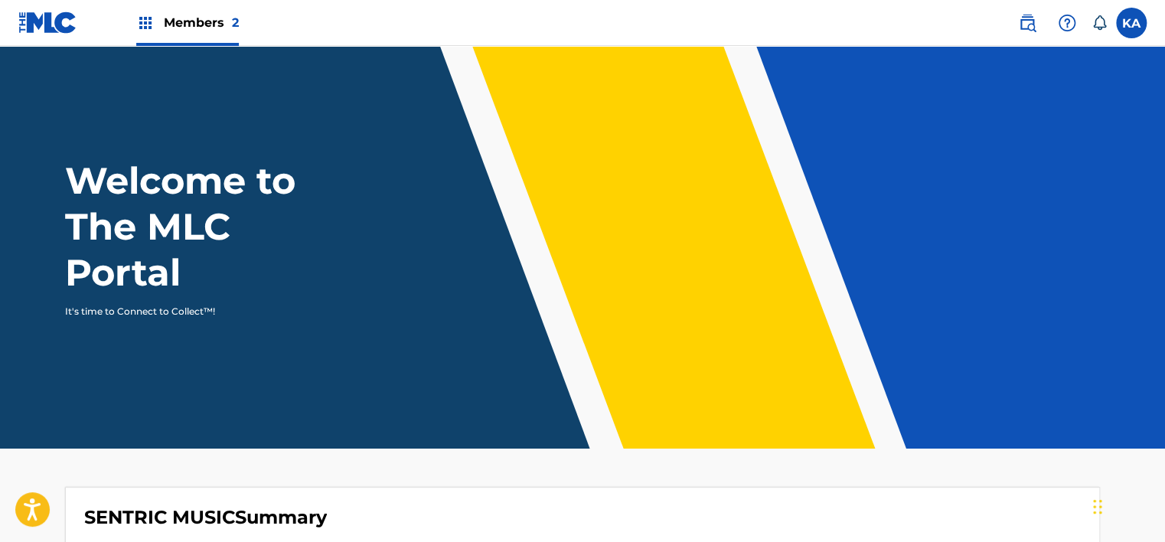
click at [165, 21] on div "Members 2" at bounding box center [187, 22] width 103 height 45
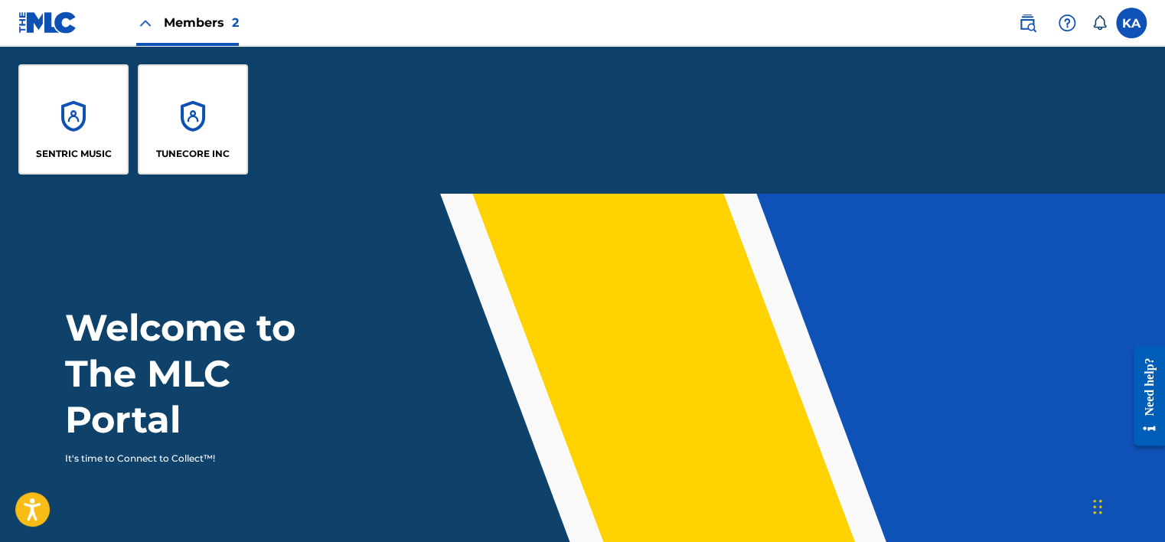
click at [184, 102] on div "TUNECORE INC" at bounding box center [193, 119] width 110 height 110
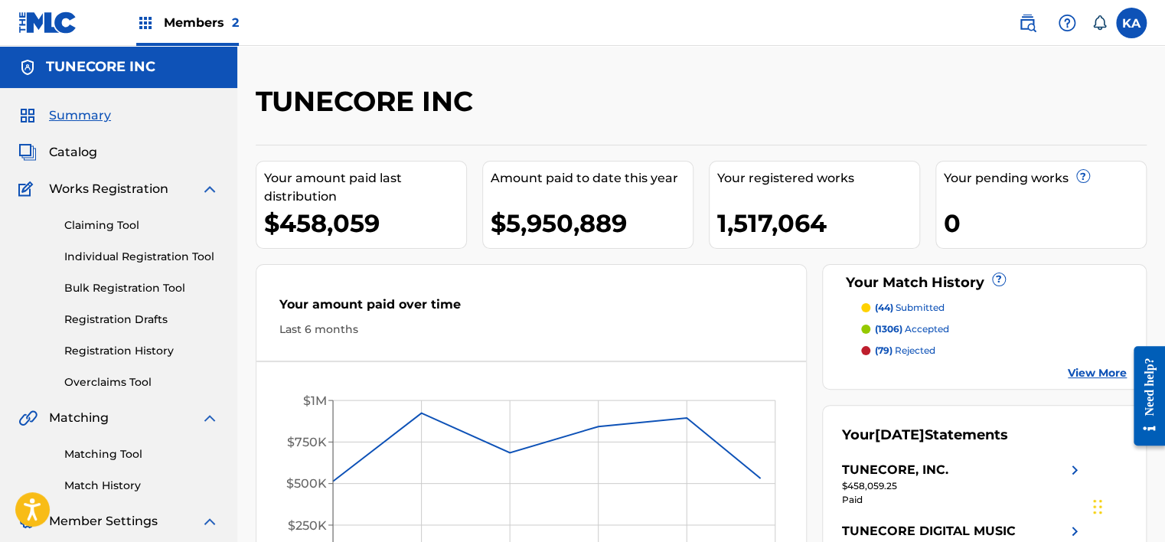
click at [129, 383] on link "Overclaims Tool" at bounding box center [141, 382] width 155 height 16
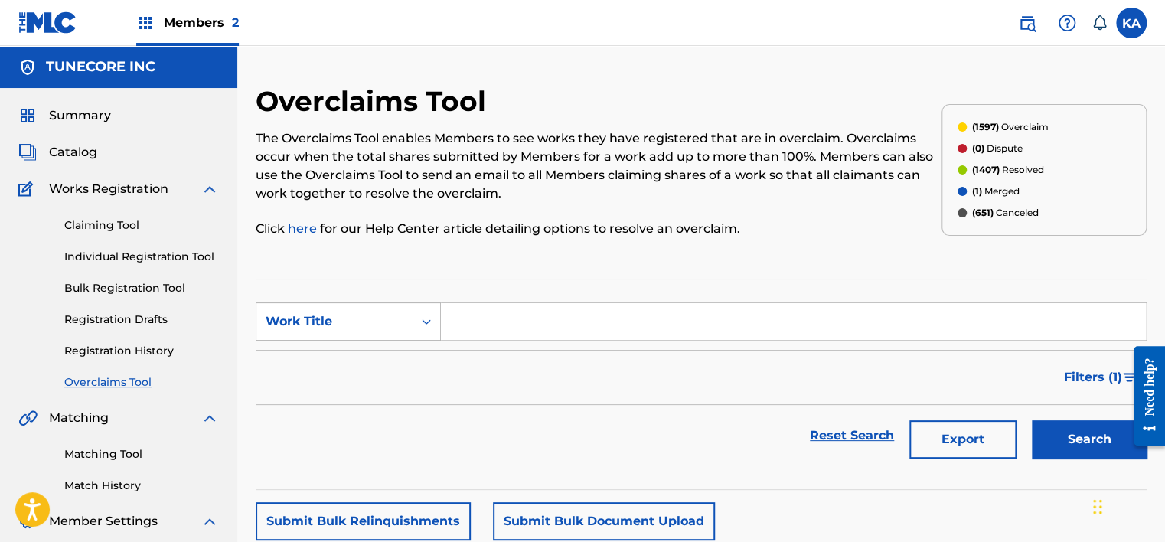
click at [397, 330] on div "Work Title" at bounding box center [335, 321] width 138 height 18
click at [367, 365] on div "MLC Song Code" at bounding box center [348, 360] width 184 height 38
click at [487, 312] on input "Search Form" at bounding box center [793, 321] width 705 height 37
paste input "ES200S"
type input "ES200S"
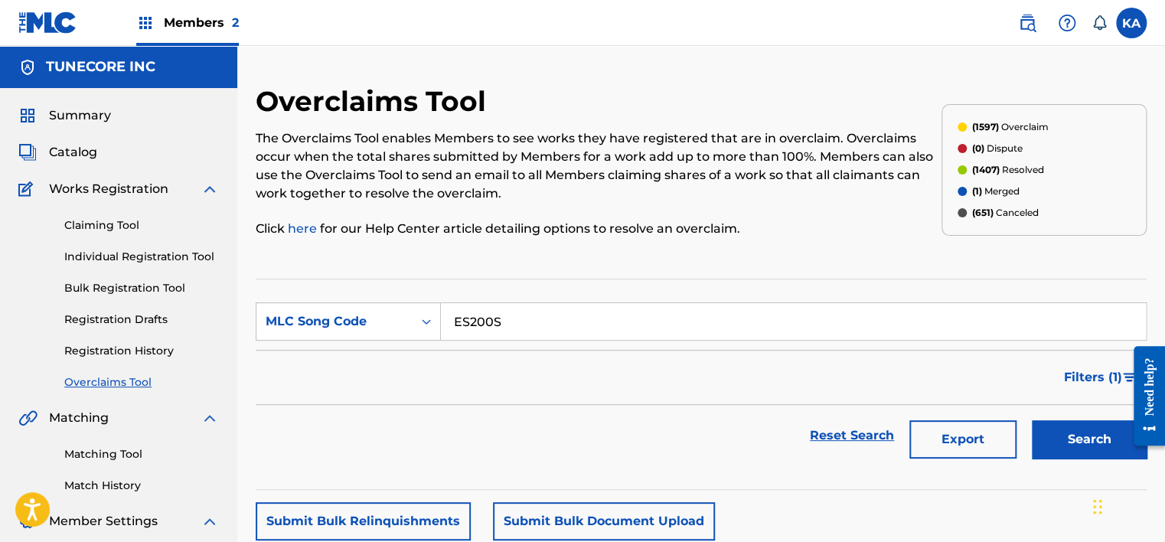
click at [1071, 439] on button "Search" at bounding box center [1089, 439] width 115 height 38
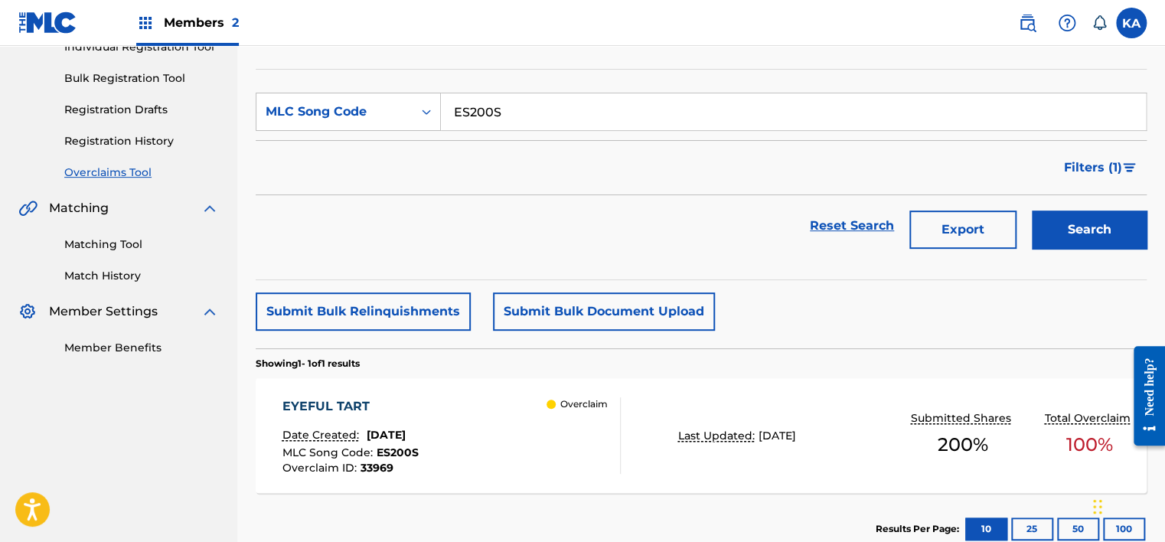
scroll to position [305, 0]
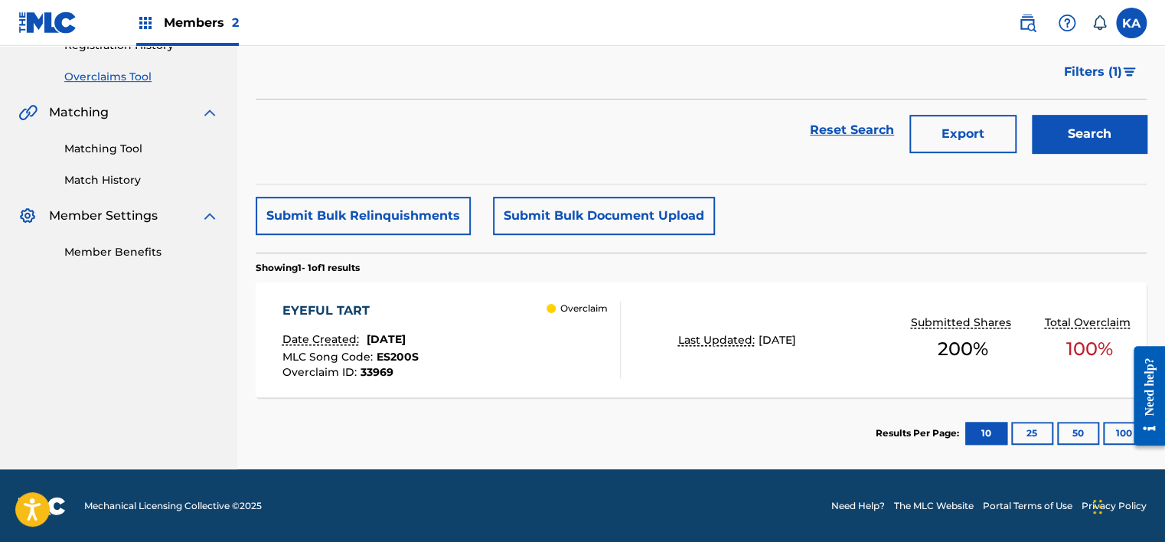
click at [406, 334] on span "August 22, 2025" at bounding box center [386, 339] width 39 height 14
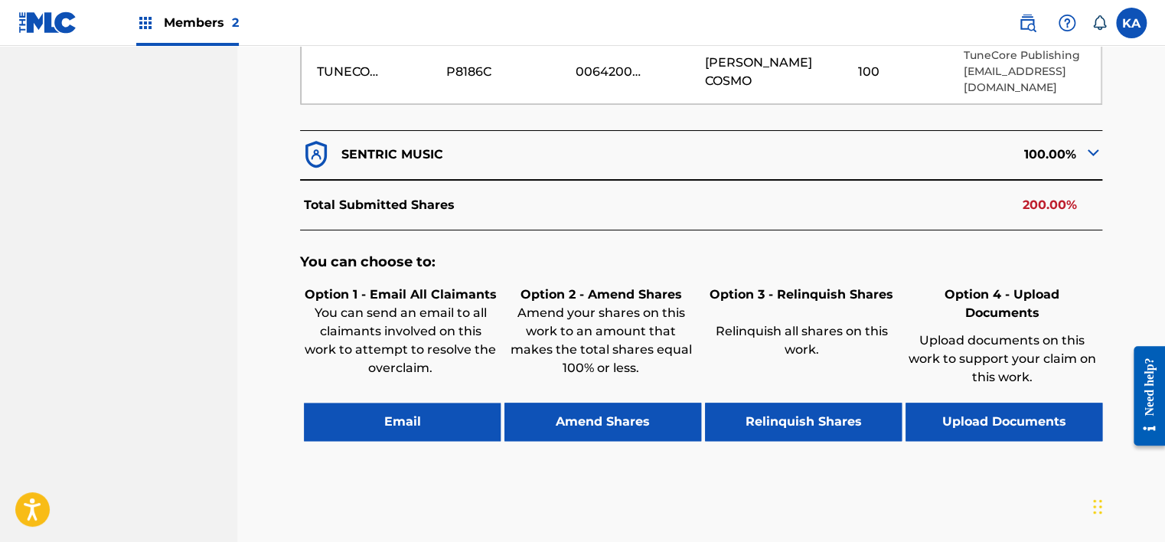
scroll to position [612, 0]
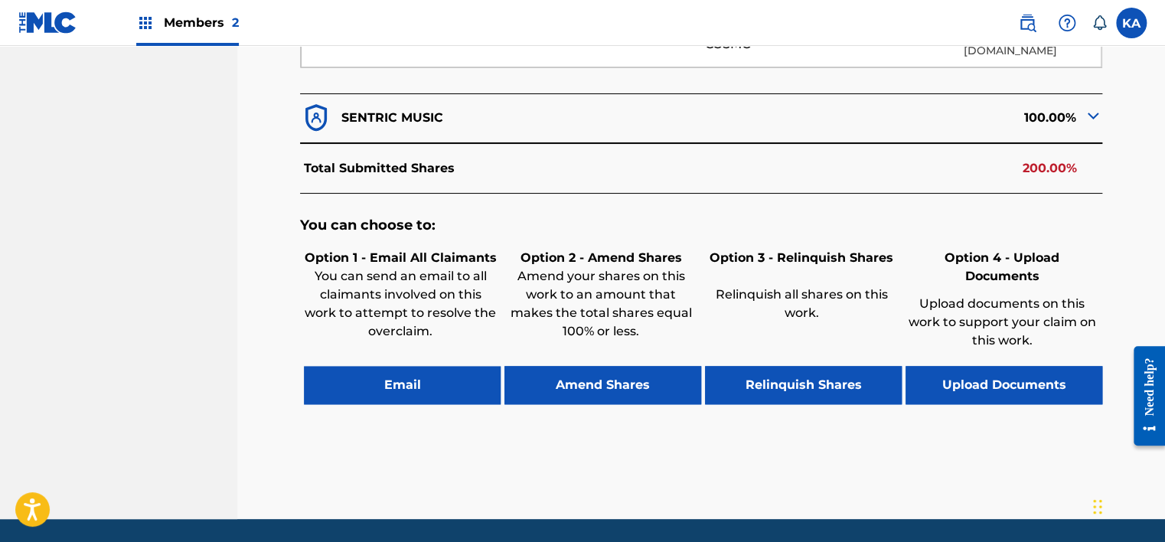
click at [1016, 366] on button "Upload Documents" at bounding box center [1003, 385] width 197 height 38
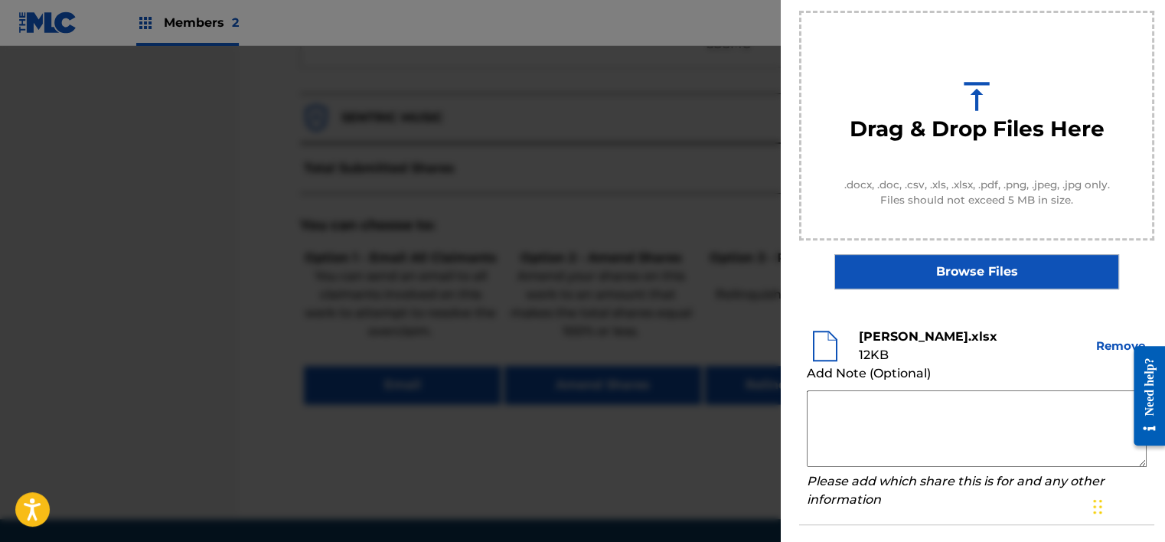
scroll to position [174, 0]
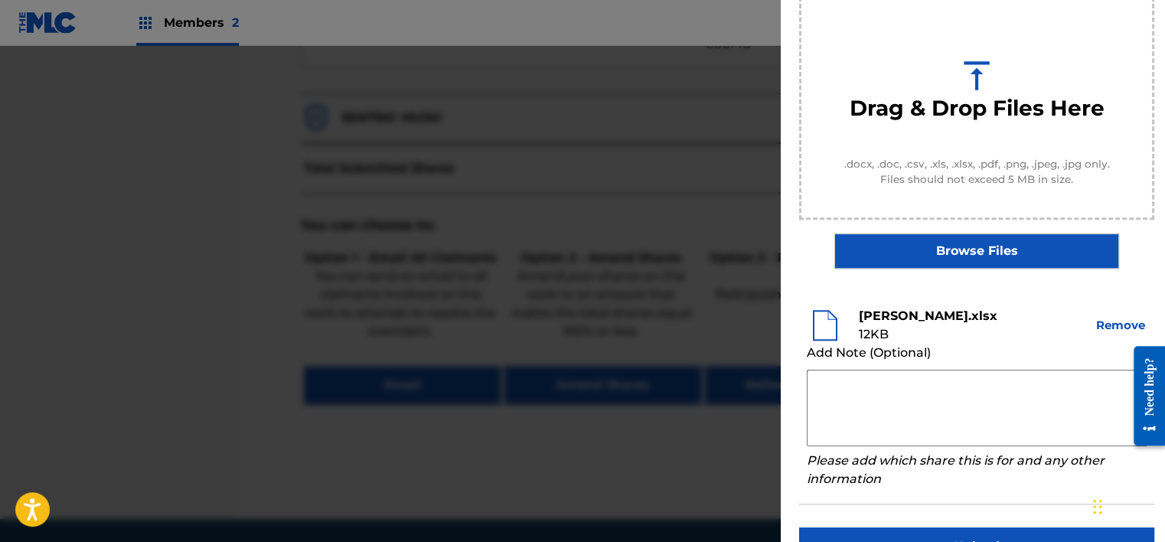
click at [862, 399] on textarea at bounding box center [977, 408] width 340 height 77
paste textarea "ES200S"
type textarea "E"
click at [860, 386] on textarea at bounding box center [977, 408] width 340 height 77
paste textarea "By clicking to agree to the terms of the agreement ACCOUNT NAME is declaring th…"
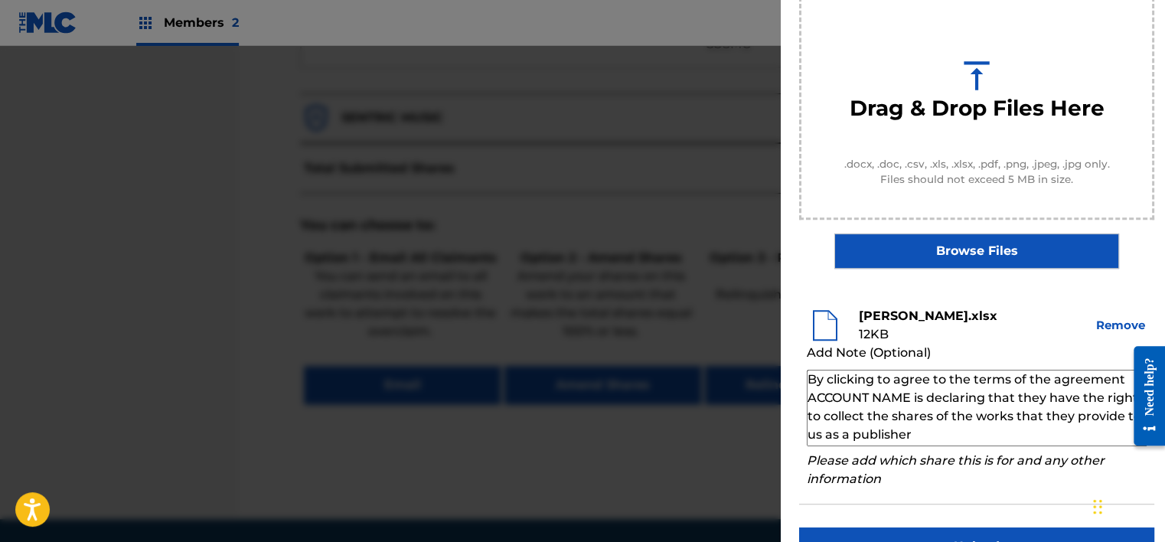
drag, startPoint x: 908, startPoint y: 395, endPoint x: 805, endPoint y: 396, distance: 102.6
click at [805, 396] on li "James Cosmo.xlsx 12 KB Remove Add Note (Optional) By clicking to agree to the t…" at bounding box center [976, 398] width 355 height 213
paste textarea "DZHEIMS KOSMO"
type textarea "By clicking to agree to the terms of the agreement DZHEIMS KOSMO is declaring t…"
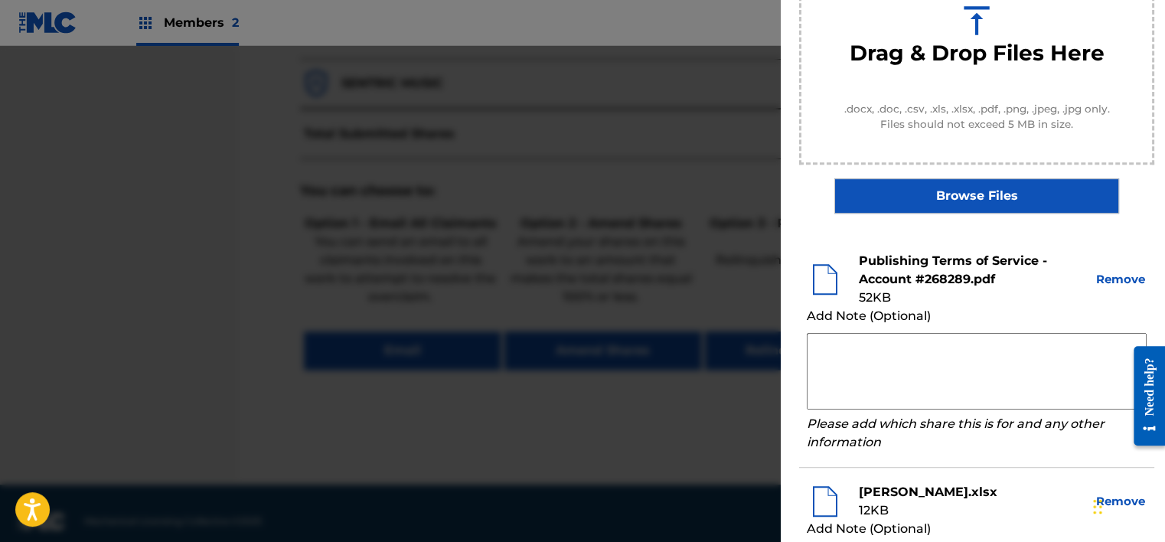
scroll to position [446, 0]
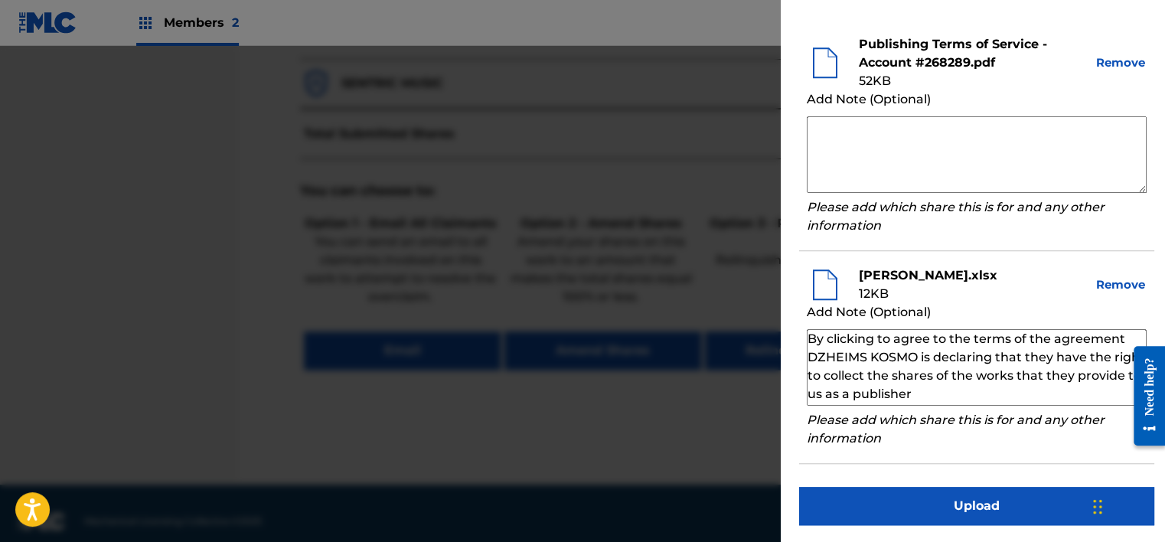
click at [937, 507] on button "Upload" at bounding box center [976, 506] width 355 height 38
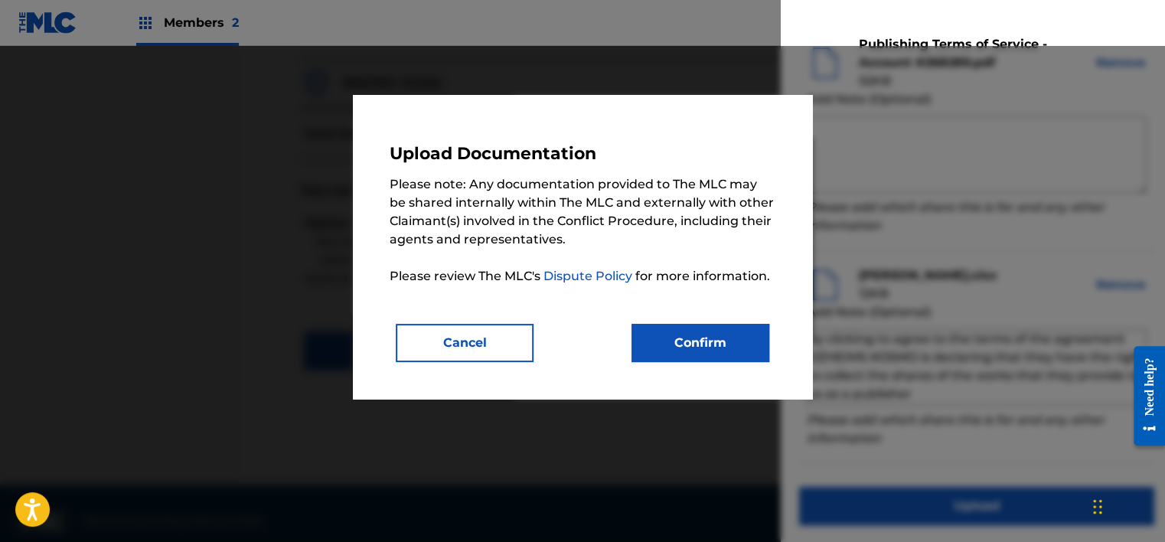
click at [730, 358] on button "Confirm" at bounding box center [700, 343] width 138 height 38
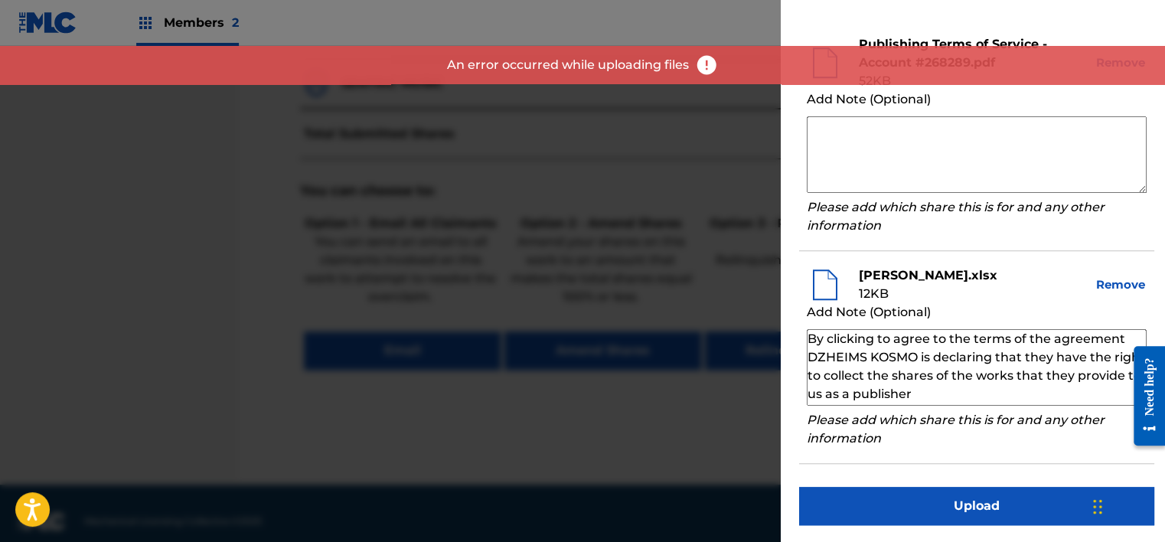
click at [918, 511] on button "Upload" at bounding box center [976, 506] width 355 height 38
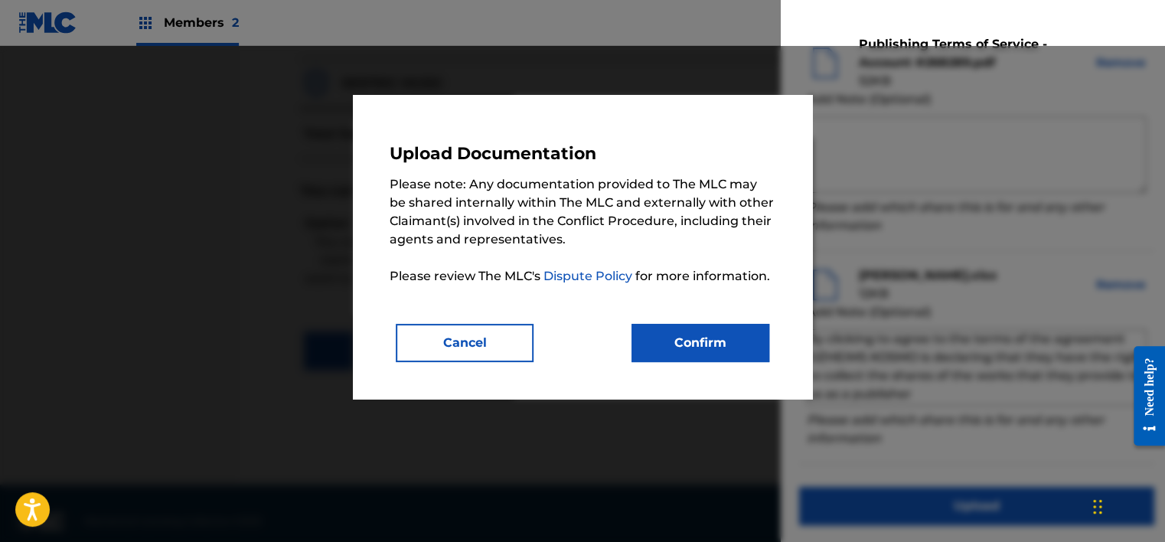
click at [746, 334] on button "Confirm" at bounding box center [700, 343] width 138 height 38
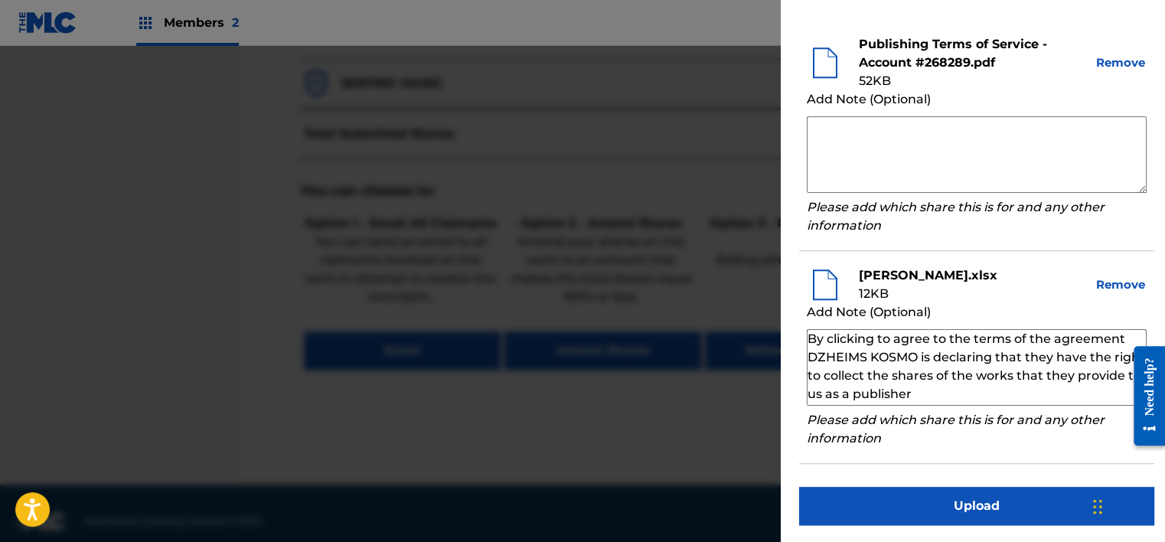
click at [943, 494] on button "Upload" at bounding box center [976, 506] width 355 height 38
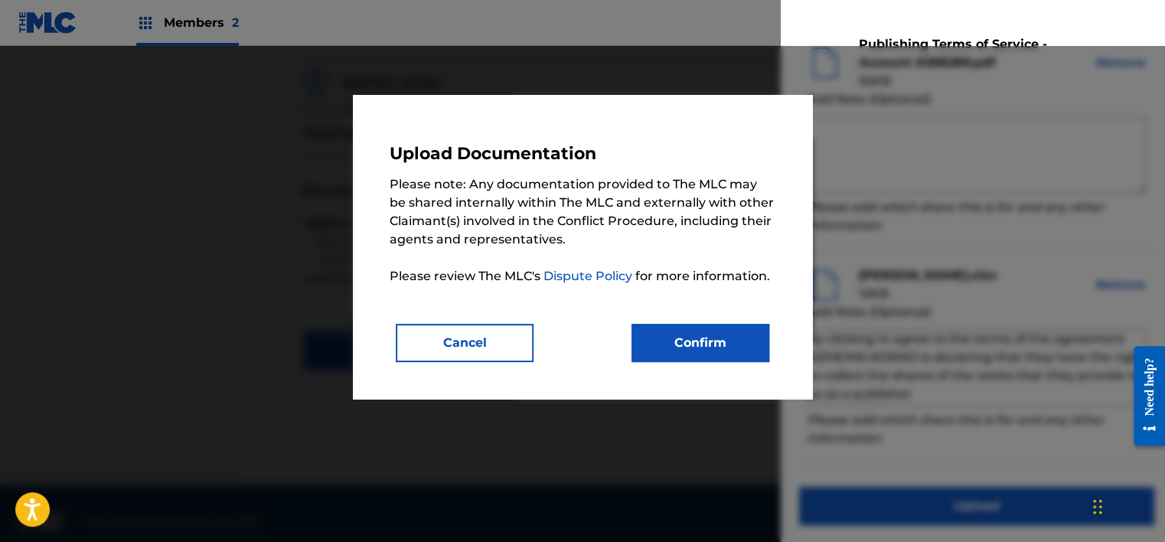
click at [670, 341] on button "Confirm" at bounding box center [700, 343] width 138 height 38
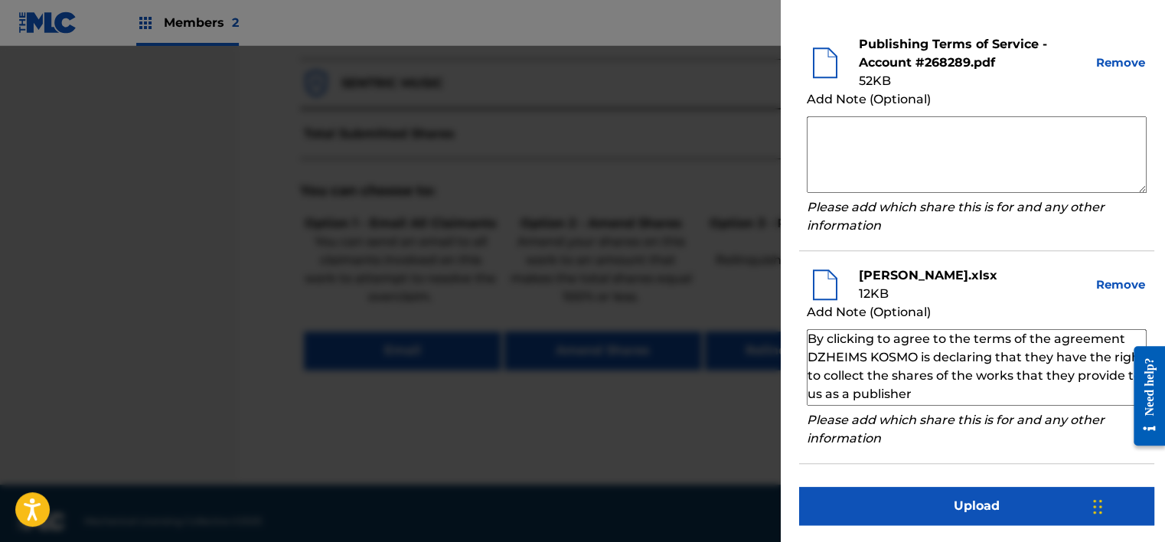
click at [908, 508] on button "Upload" at bounding box center [976, 506] width 355 height 38
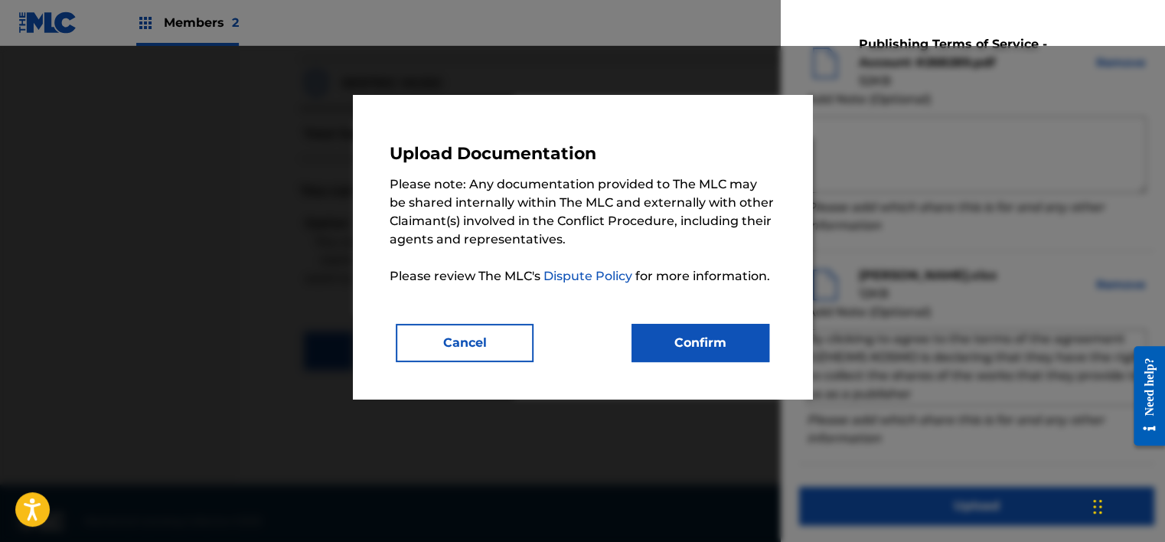
click at [732, 352] on button "Confirm" at bounding box center [700, 343] width 138 height 38
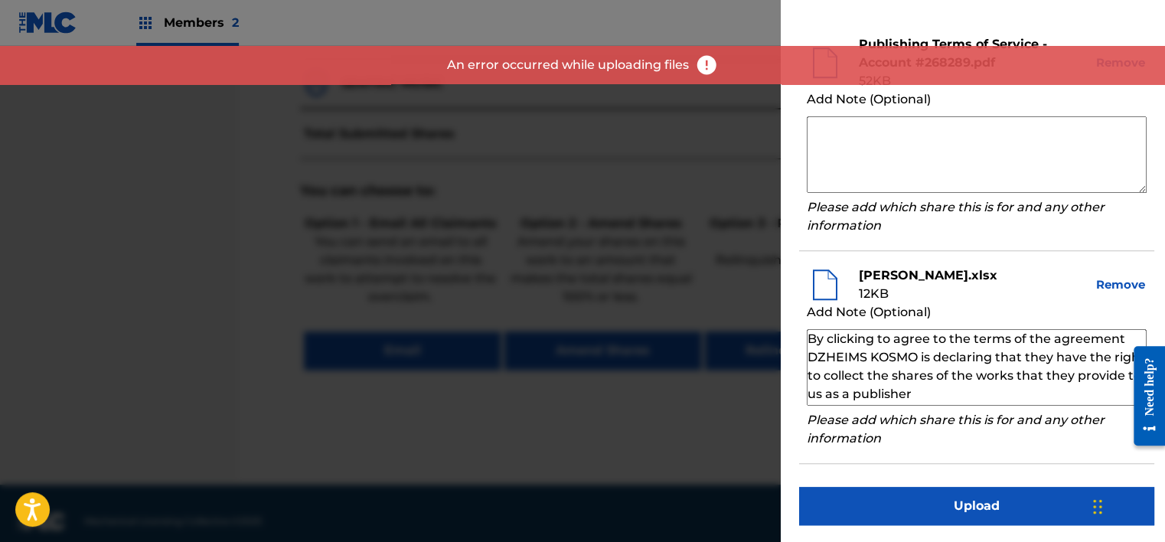
click at [708, 60] on img at bounding box center [706, 65] width 23 height 23
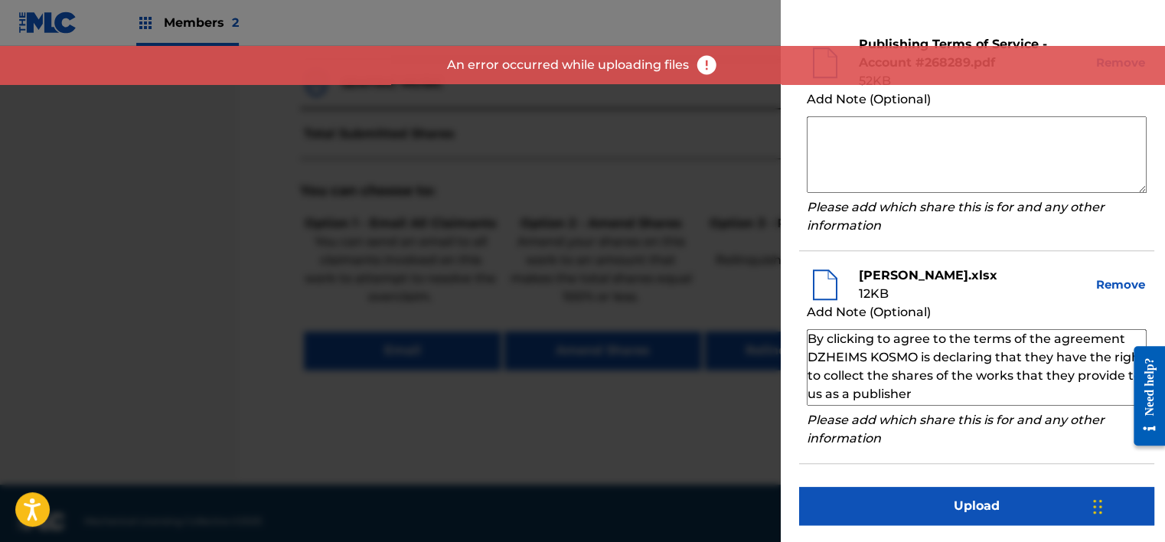
click at [708, 60] on img at bounding box center [706, 65] width 23 height 23
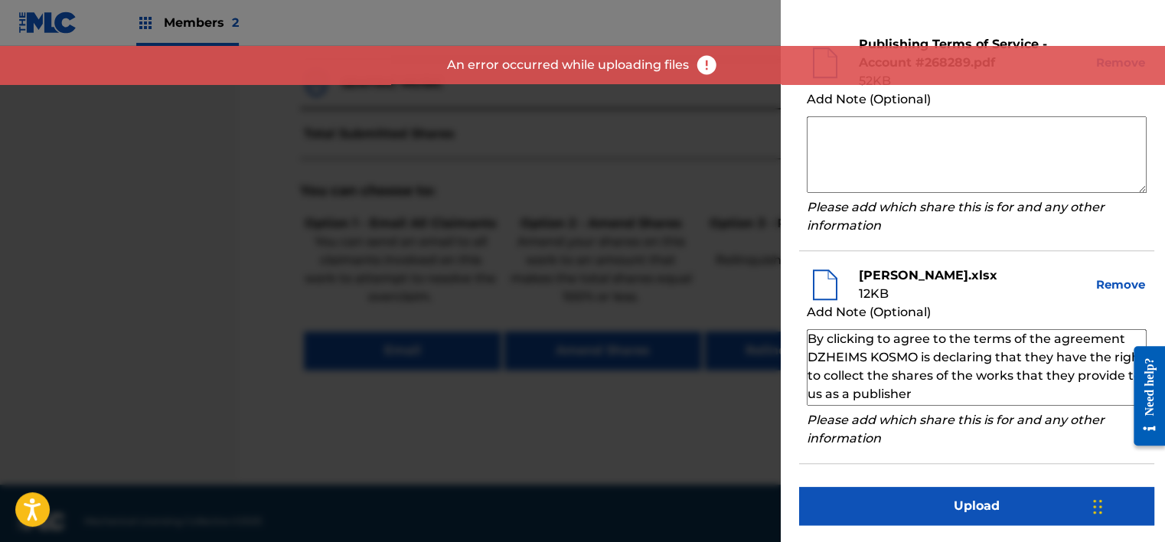
click at [708, 60] on img at bounding box center [706, 65] width 23 height 23
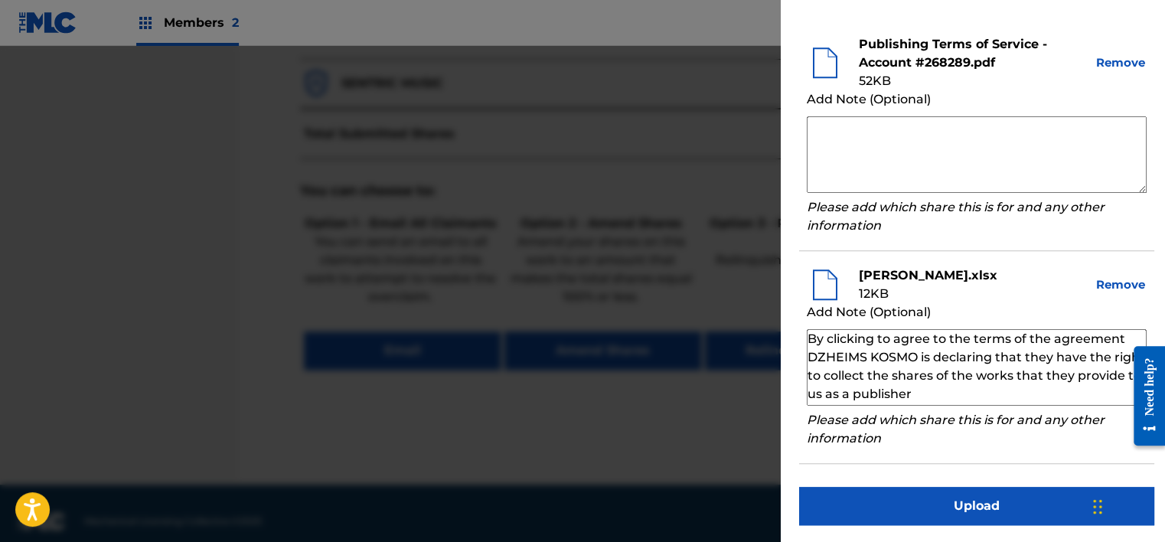
click at [923, 498] on button "Upload" at bounding box center [976, 506] width 355 height 38
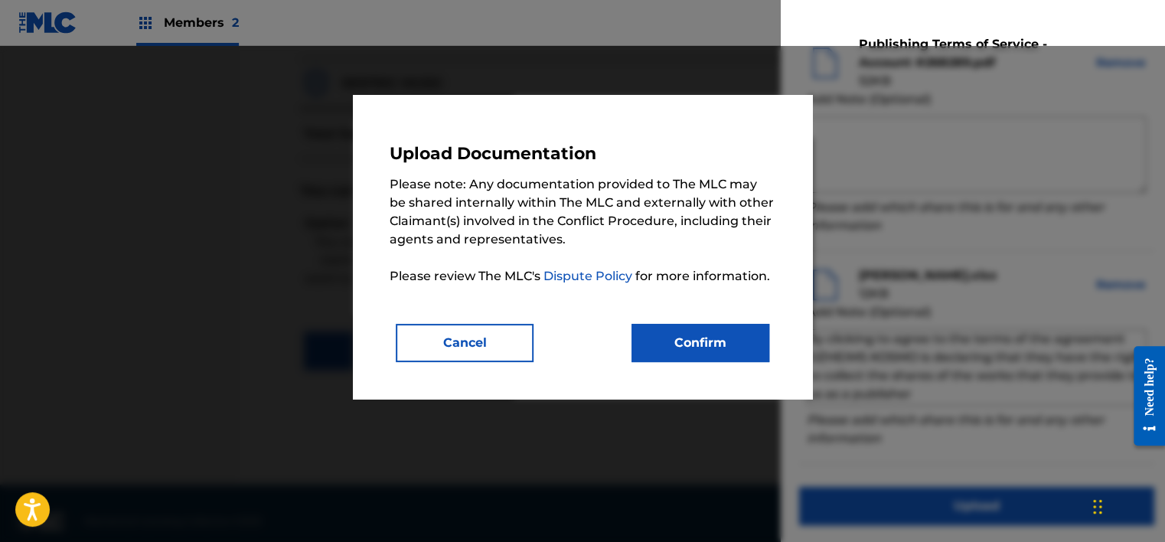
click at [714, 336] on button "Confirm" at bounding box center [700, 343] width 138 height 38
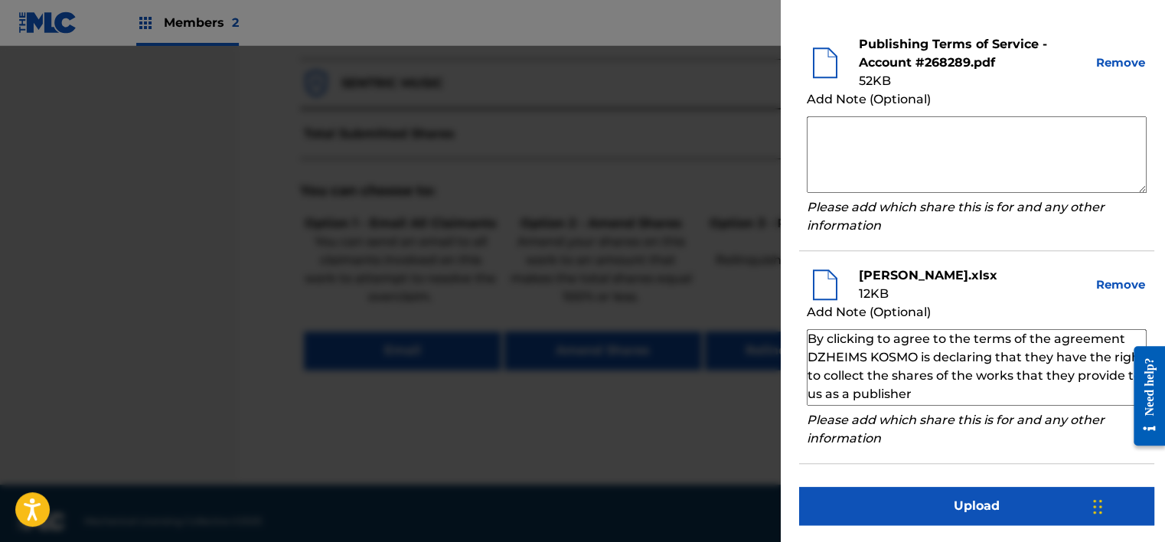
click at [861, 520] on button "Upload" at bounding box center [976, 506] width 355 height 38
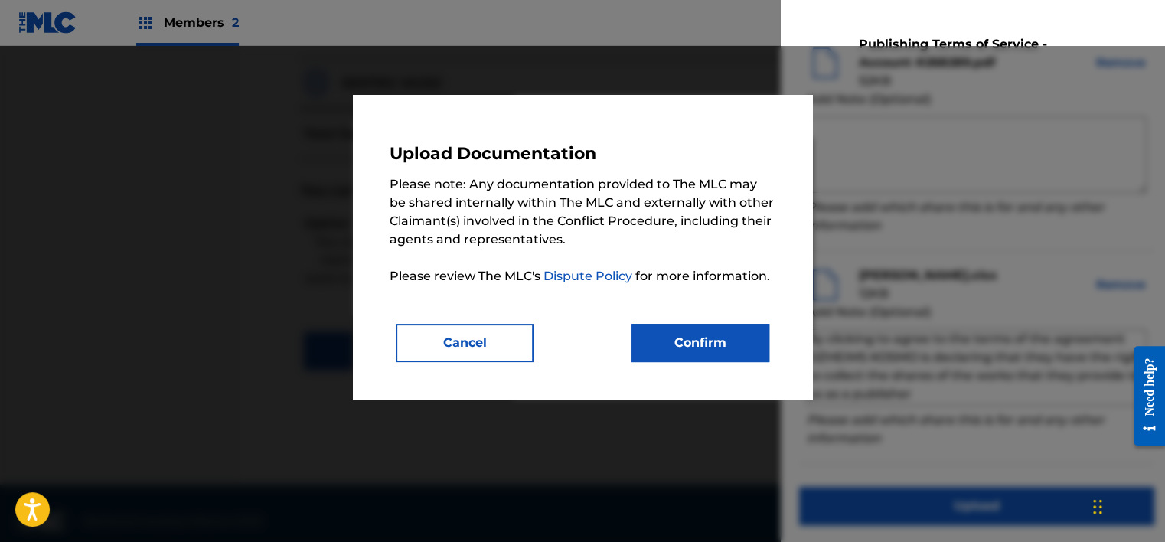
click at [683, 332] on button "Confirm" at bounding box center [700, 343] width 138 height 38
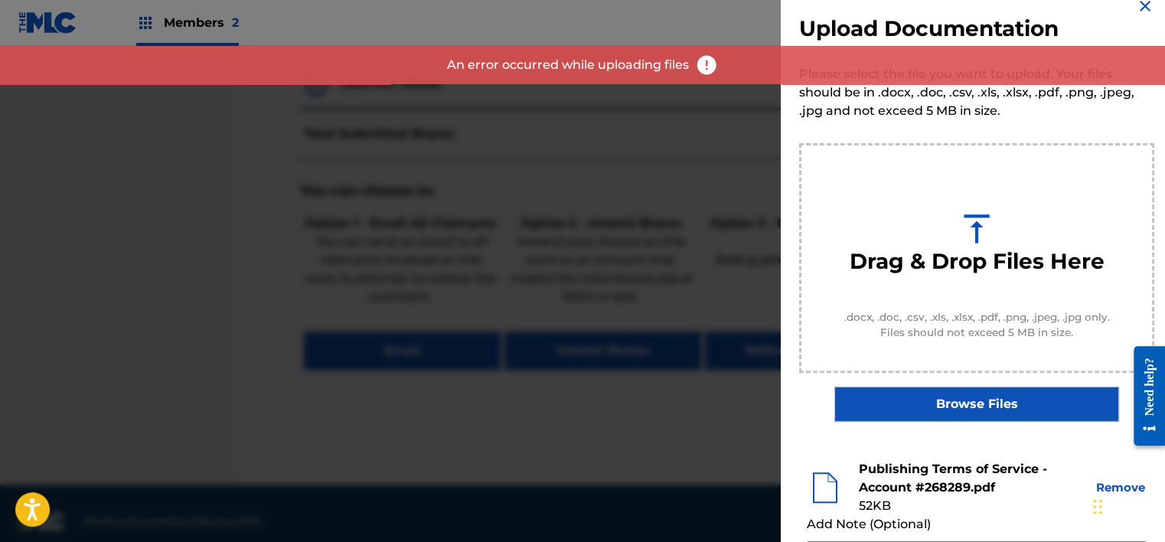
scroll to position [0, 0]
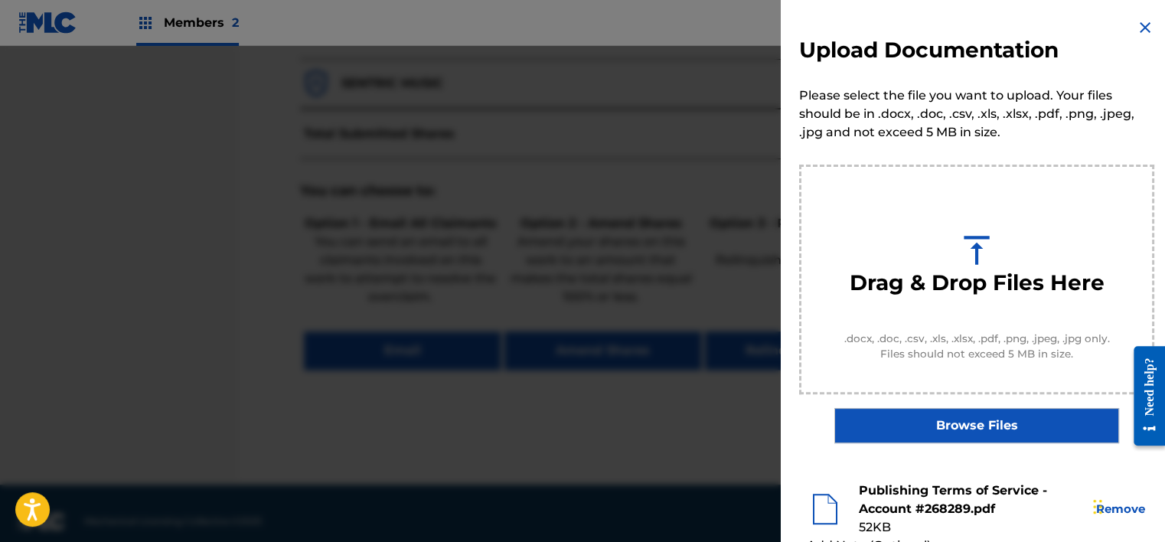
click at [1136, 19] on img at bounding box center [1145, 27] width 18 height 18
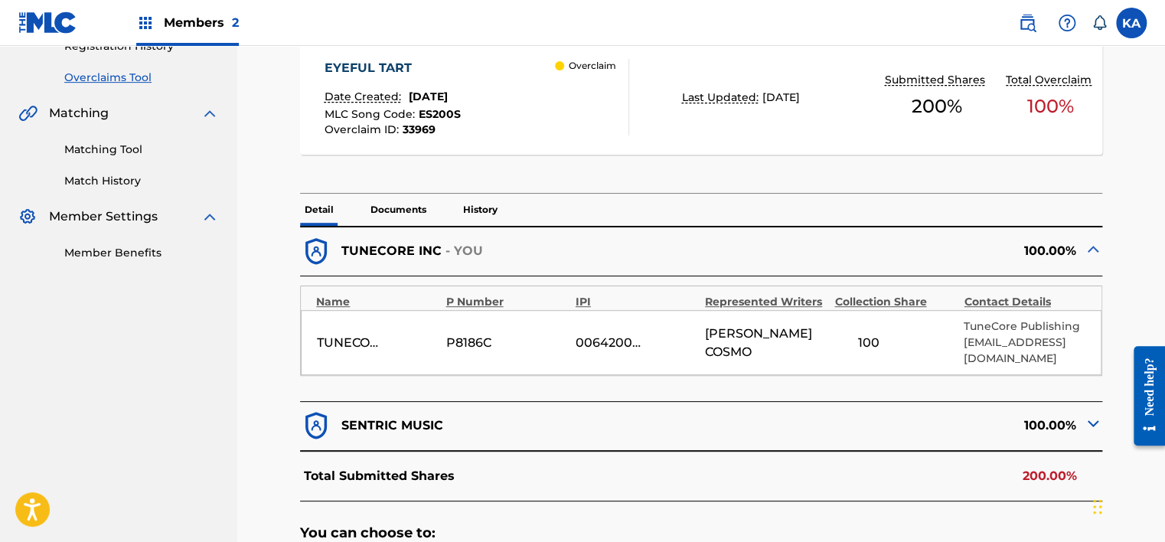
scroll to position [306, 0]
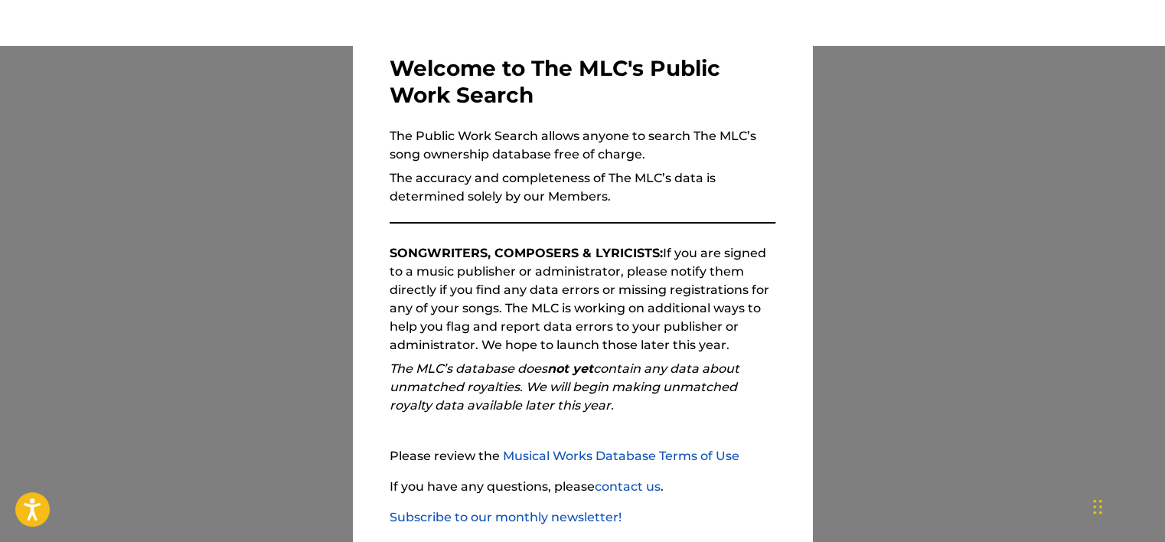
scroll to position [158, 0]
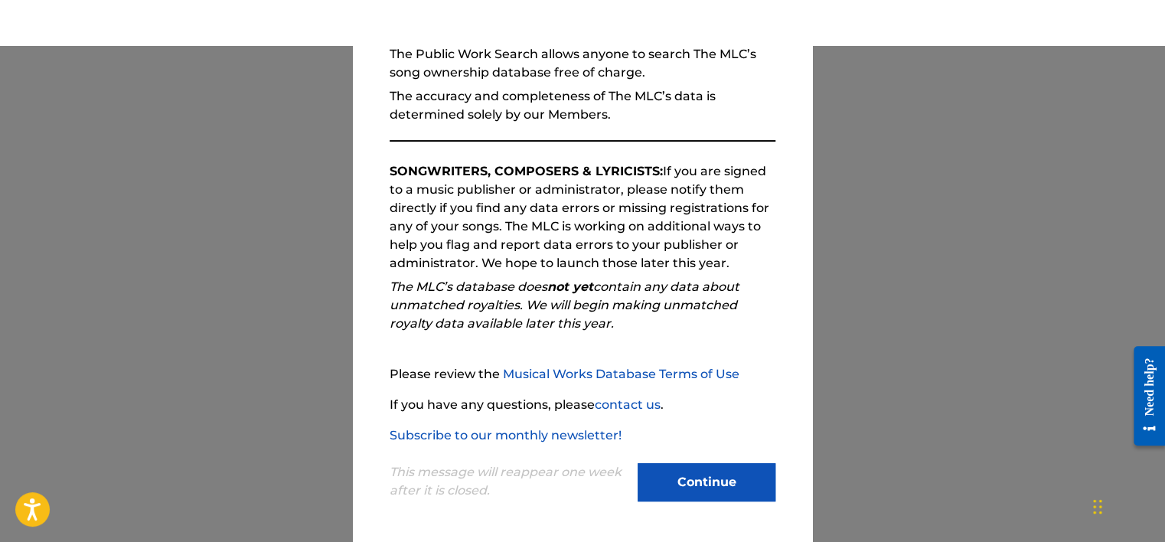
click at [725, 479] on button "Continue" at bounding box center [706, 482] width 138 height 38
